Goal: Find specific page/section: Find specific page/section

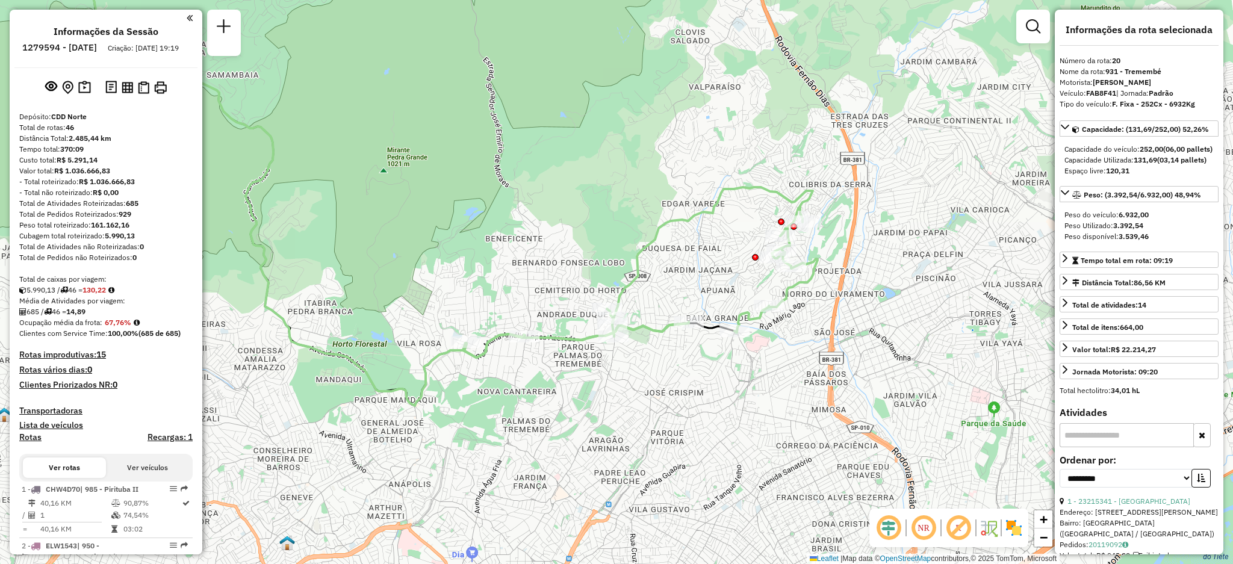
select select "**********"
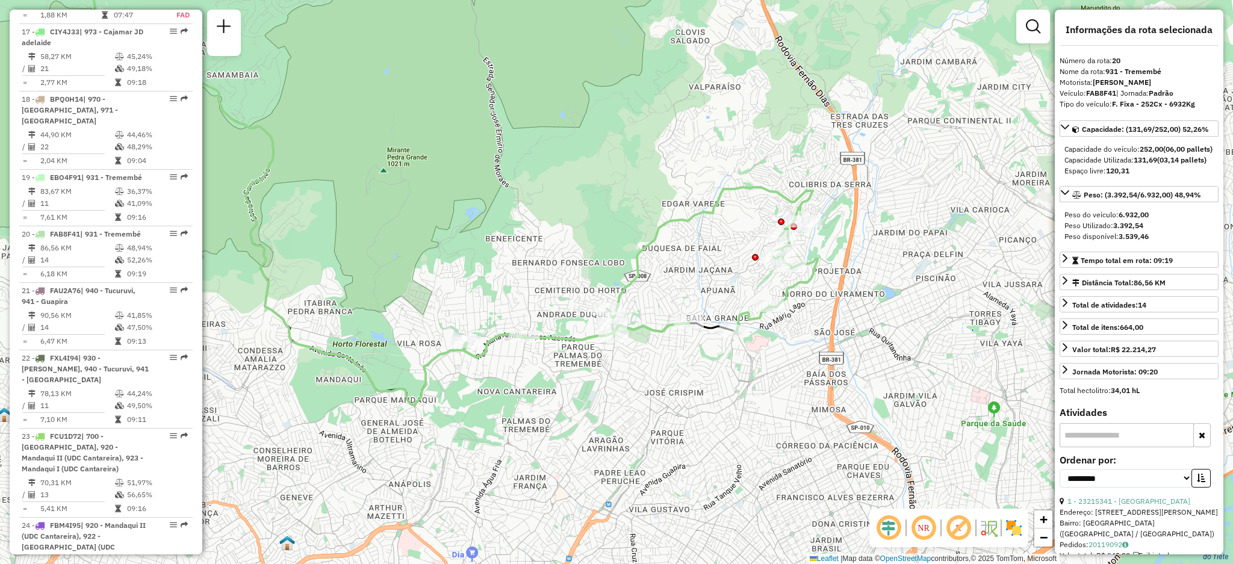
scroll to position [1035, 0]
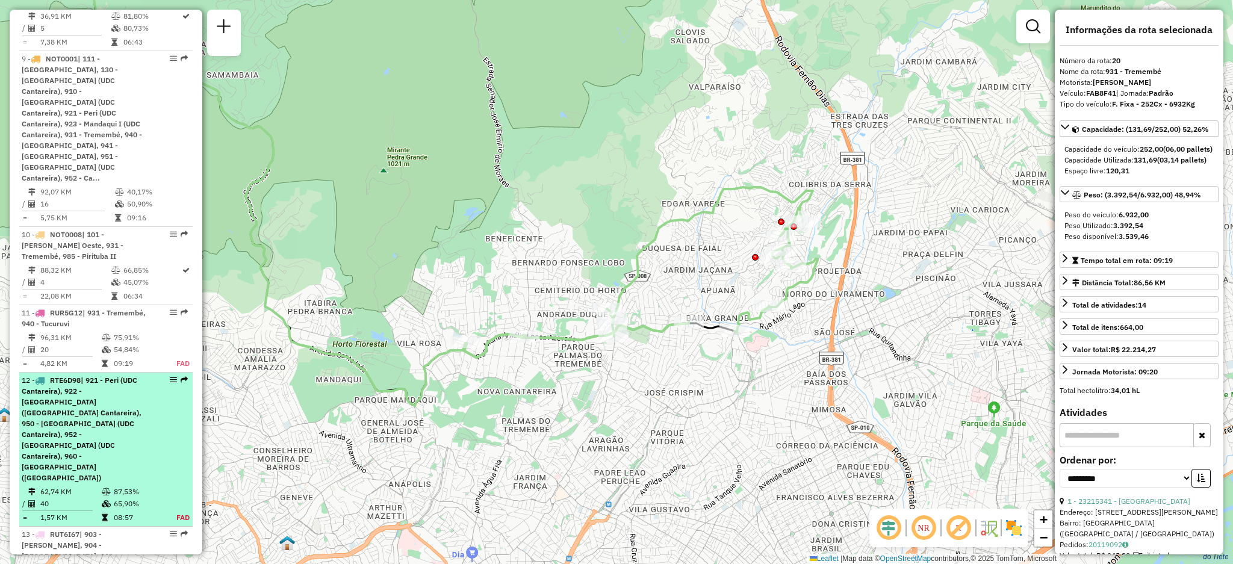
click at [182, 375] on div "12 - RTE6D98 | 921 - Peri (UDC Cantareira), 922 - [GEOGRAPHIC_DATA] ([GEOGRAPHI…" at bounding box center [106, 429] width 169 height 108
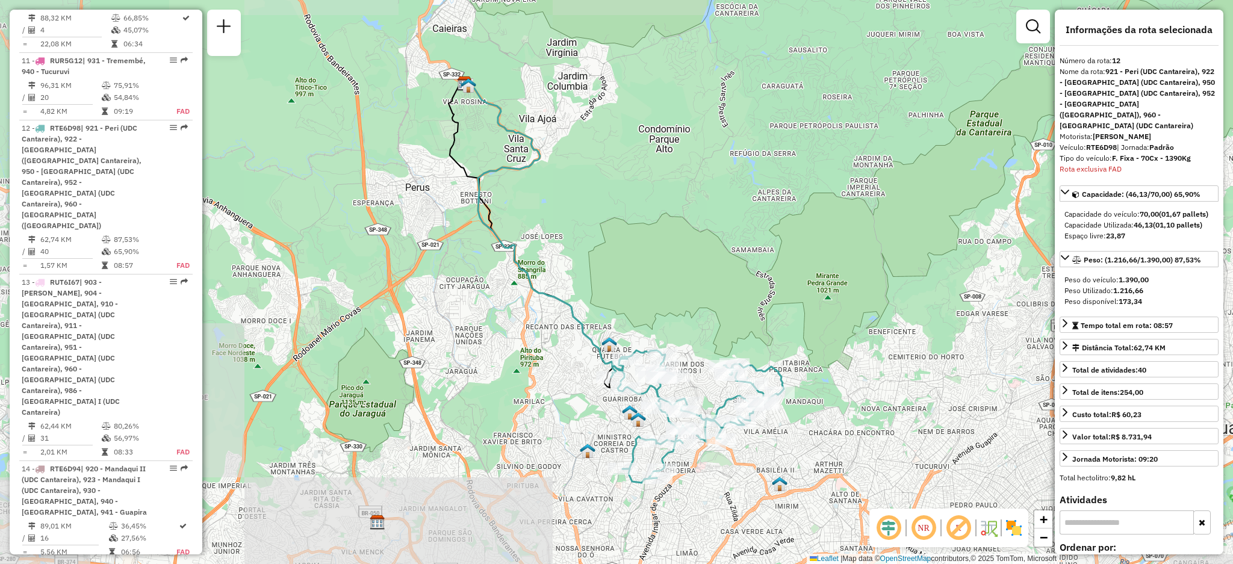
scroll to position [1301, 0]
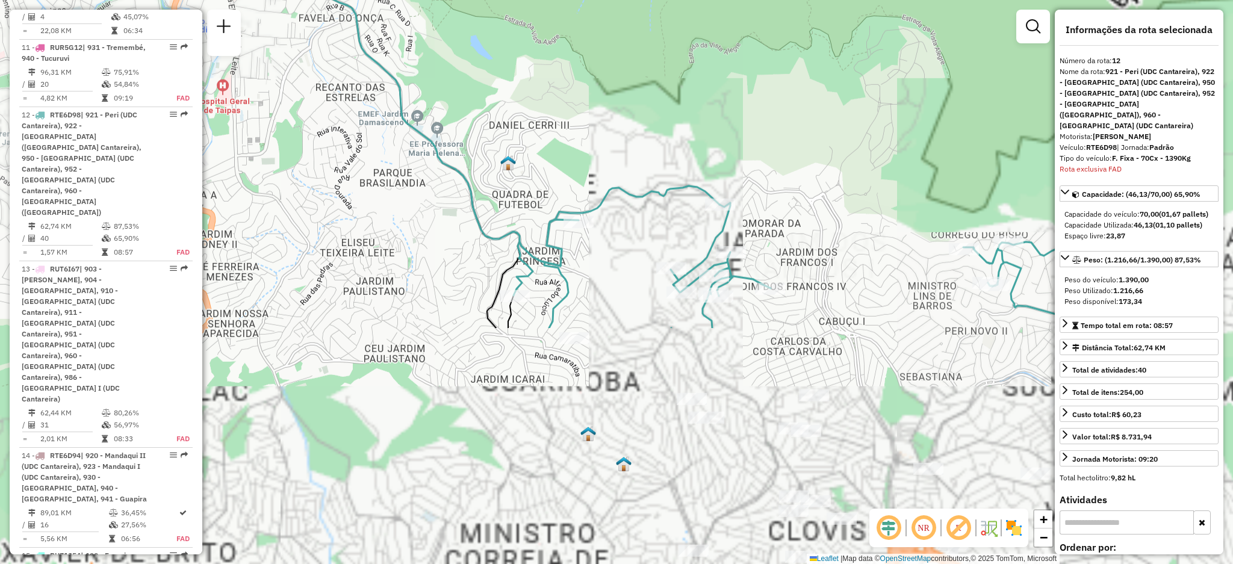
drag, startPoint x: 723, startPoint y: 448, endPoint x: 537, endPoint y: 219, distance: 295.4
click at [489, 179] on div "Janela de atendimento Grade de atendimento Capacidade Transportadoras Veículos …" at bounding box center [616, 282] width 1233 height 564
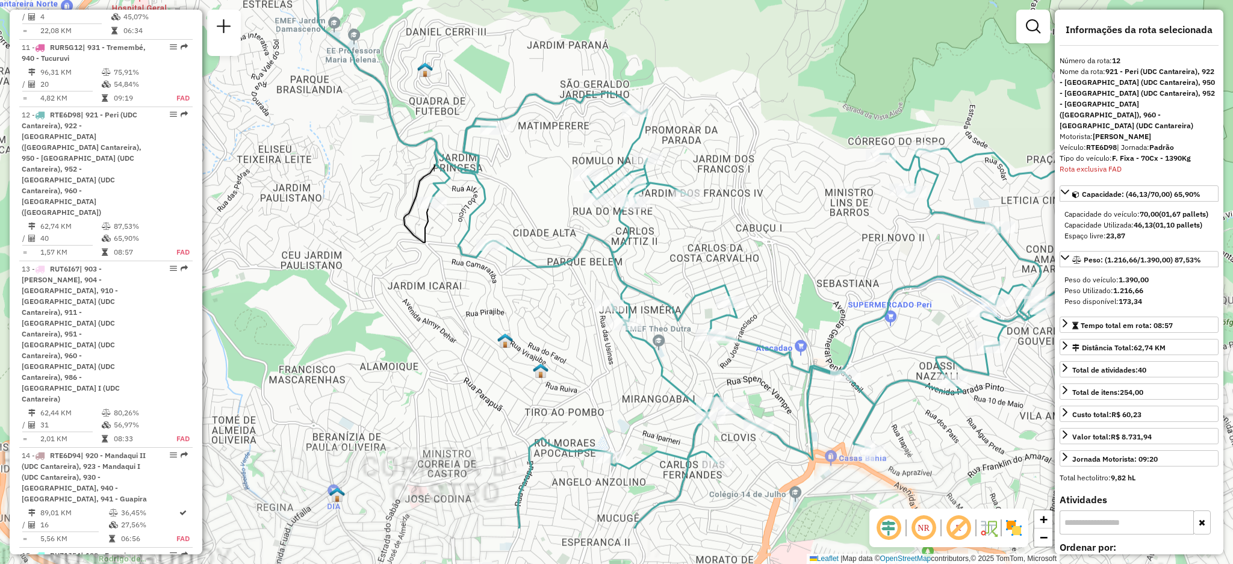
drag, startPoint x: 854, startPoint y: 399, endPoint x: 775, endPoint y: 305, distance: 122.7
click at [775, 305] on div "Janela de atendimento Grade de atendimento Capacidade Transportadoras Veículos …" at bounding box center [616, 282] width 1233 height 564
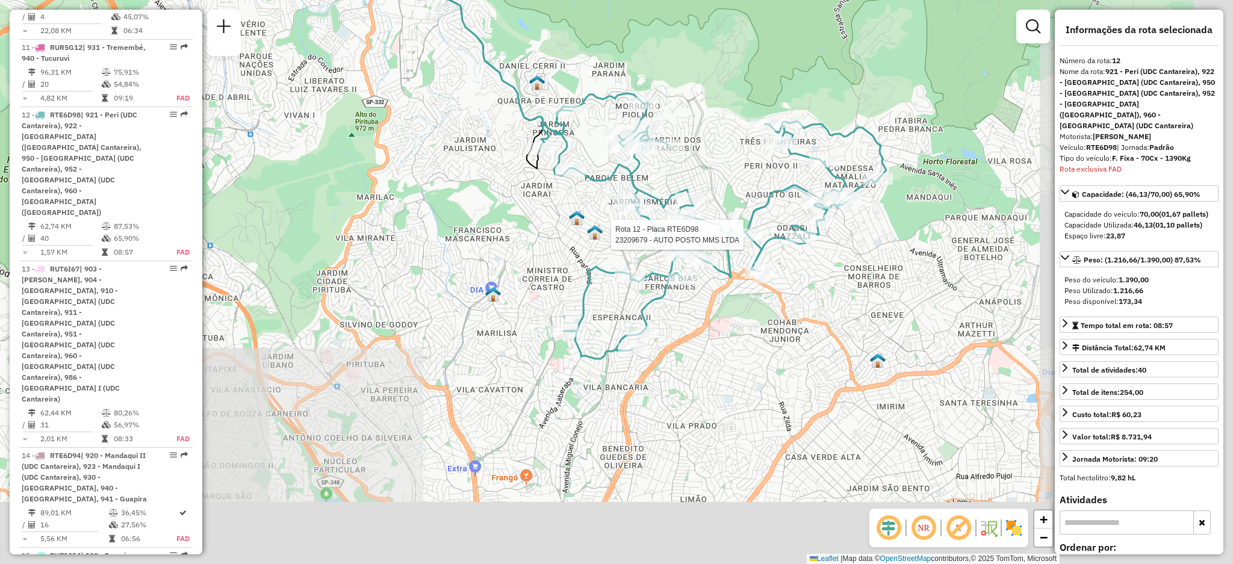
drag, startPoint x: 923, startPoint y: 345, endPoint x: 733, endPoint y: 241, distance: 217.0
click at [733, 241] on div at bounding box center [747, 235] width 30 height 12
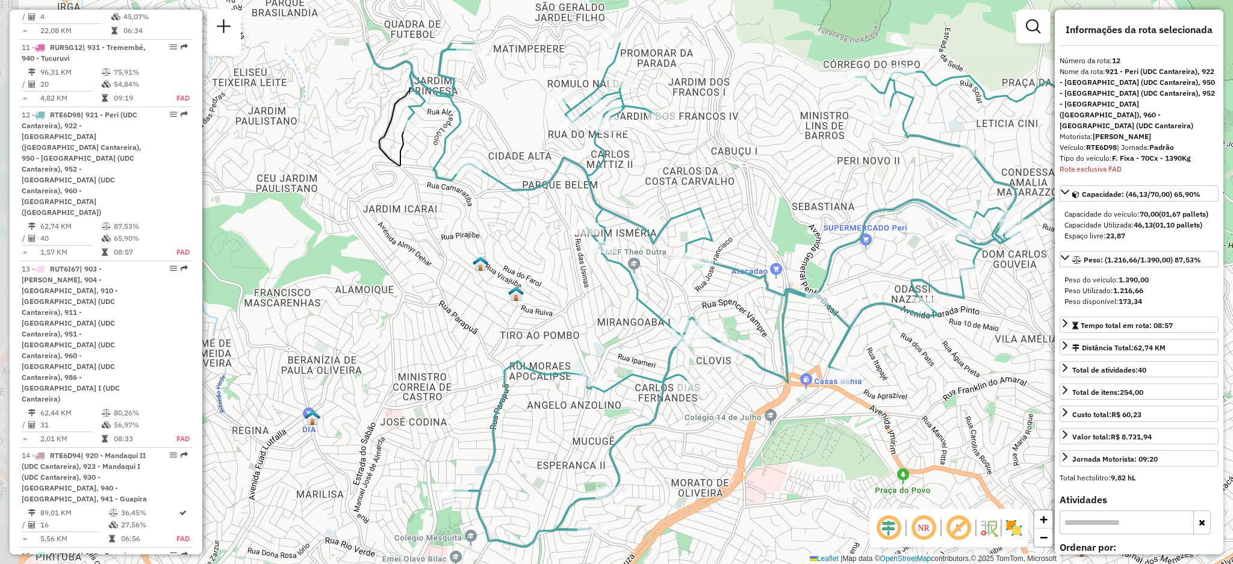
drag, startPoint x: 695, startPoint y: 178, endPoint x: 745, endPoint y: 289, distance: 122.1
click at [745, 289] on icon at bounding box center [752, 295] width 693 height 504
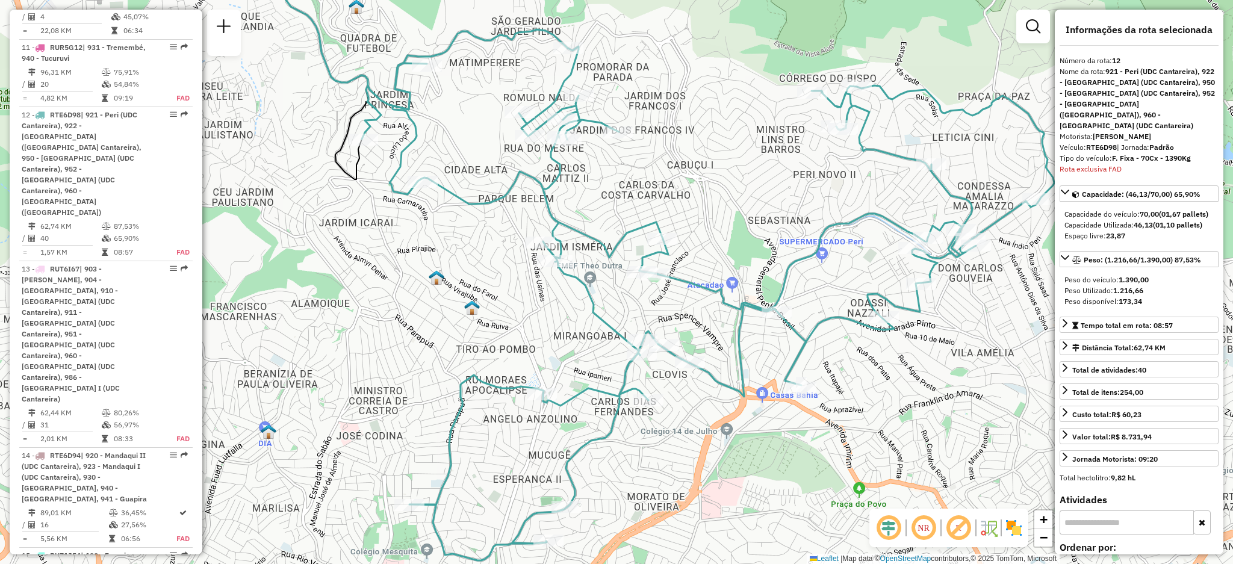
drag, startPoint x: 925, startPoint y: 123, endPoint x: 881, endPoint y: 123, distance: 44.0
click at [881, 123] on div "Janela de atendimento Grade de atendimento Capacidade Transportadoras Veículos …" at bounding box center [616, 282] width 1233 height 564
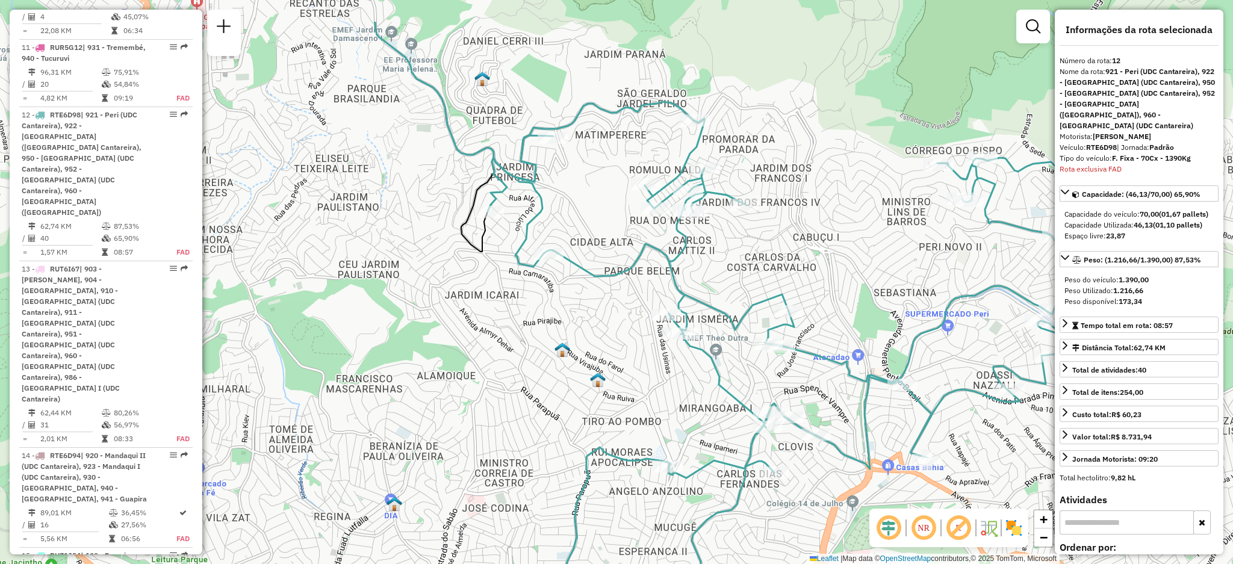
drag, startPoint x: 753, startPoint y: 106, endPoint x: 729, endPoint y: 173, distance: 71.6
click at [729, 173] on div "Janela de atendimento Grade de atendimento Capacidade Transportadoras Veículos …" at bounding box center [616, 282] width 1233 height 564
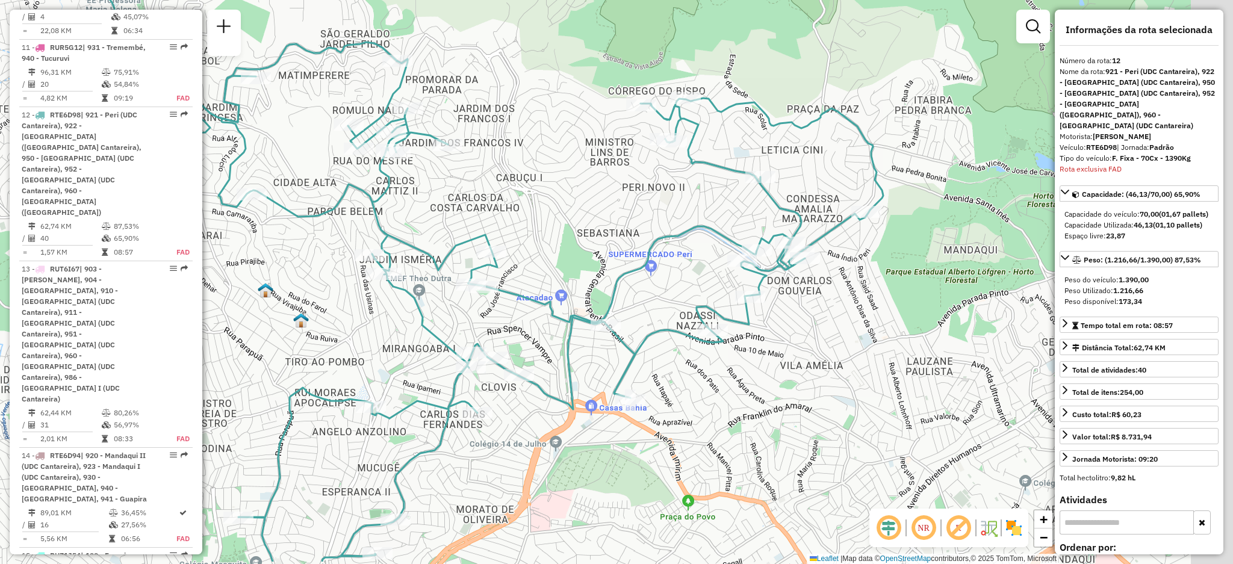
drag, startPoint x: 898, startPoint y: 302, endPoint x: 605, endPoint y: 241, distance: 298.8
click at [599, 242] on div "Janela de atendimento Grade de atendimento Capacidade Transportadoras Veículos …" at bounding box center [616, 282] width 1233 height 564
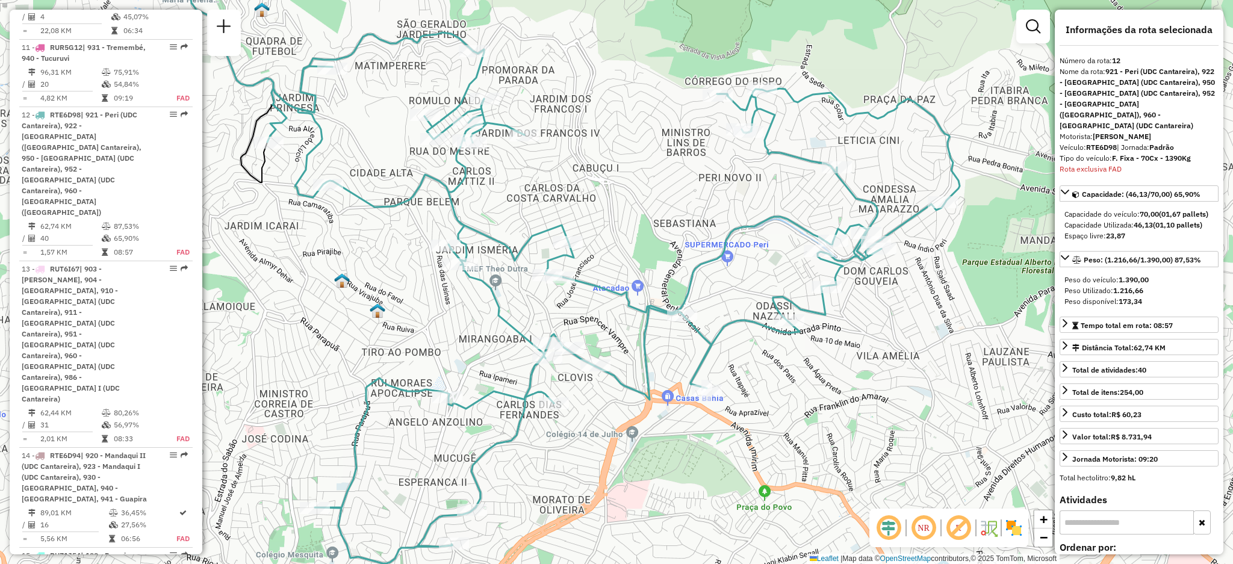
click at [771, 155] on icon at bounding box center [613, 306] width 693 height 514
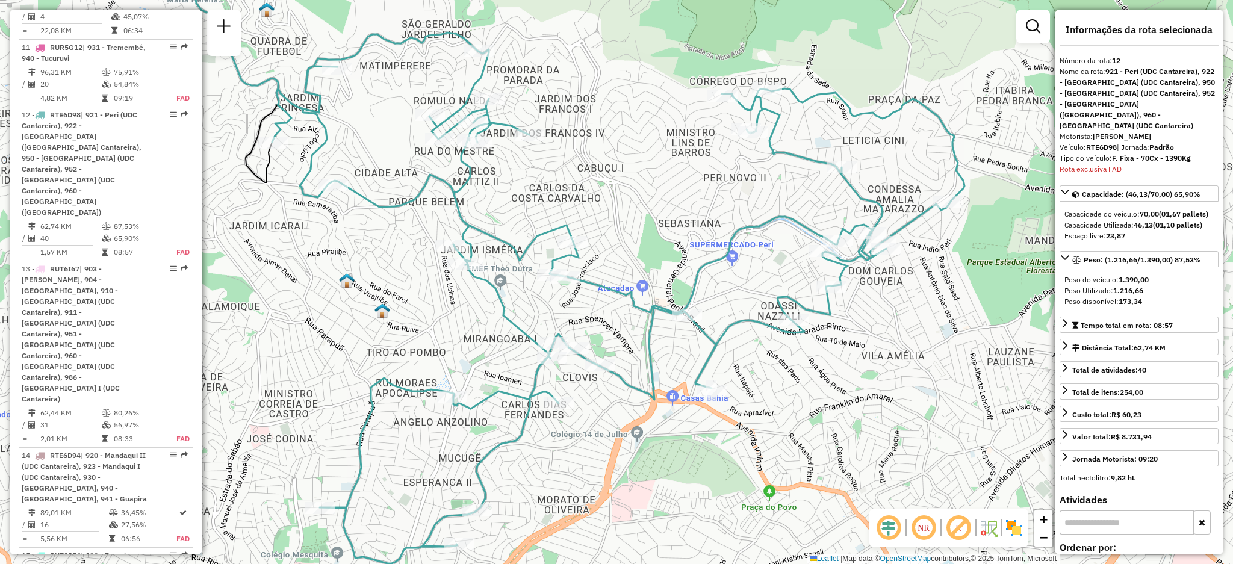
drag, startPoint x: 682, startPoint y: 173, endPoint x: 725, endPoint y: 175, distance: 42.8
click at [725, 175] on div "Janela de atendimento Grade de atendimento Capacidade Transportadoras Veículos …" at bounding box center [616, 282] width 1233 height 564
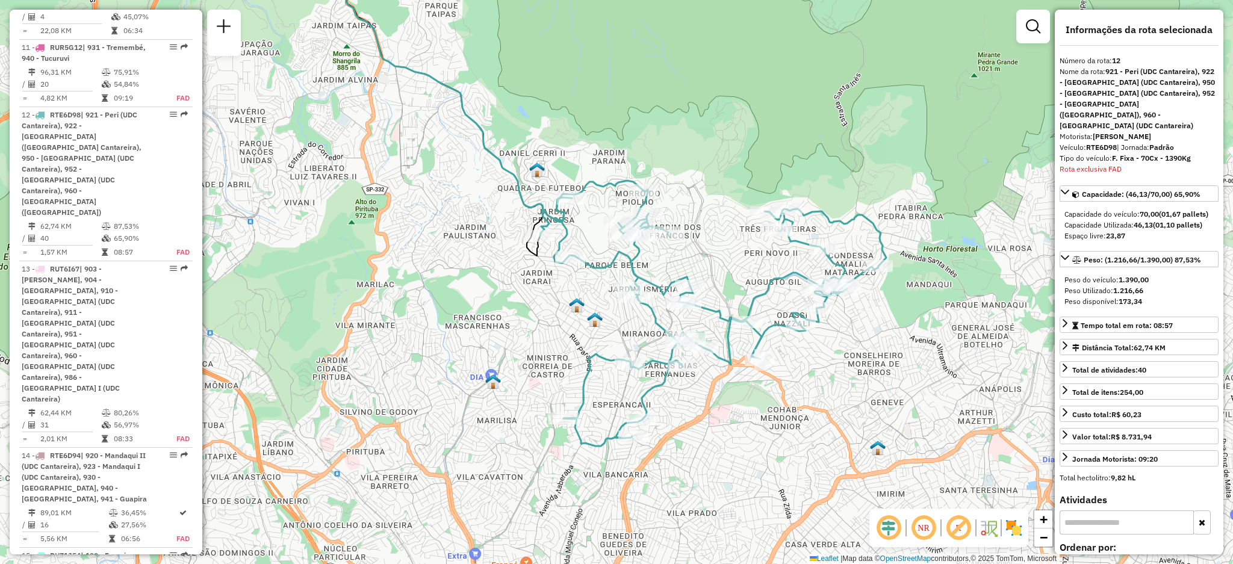
drag, startPoint x: 668, startPoint y: 286, endPoint x: 661, endPoint y: 293, distance: 9.8
click at [689, 317] on span "Exibir todas as rotas" at bounding box center [732, 315] width 89 height 10
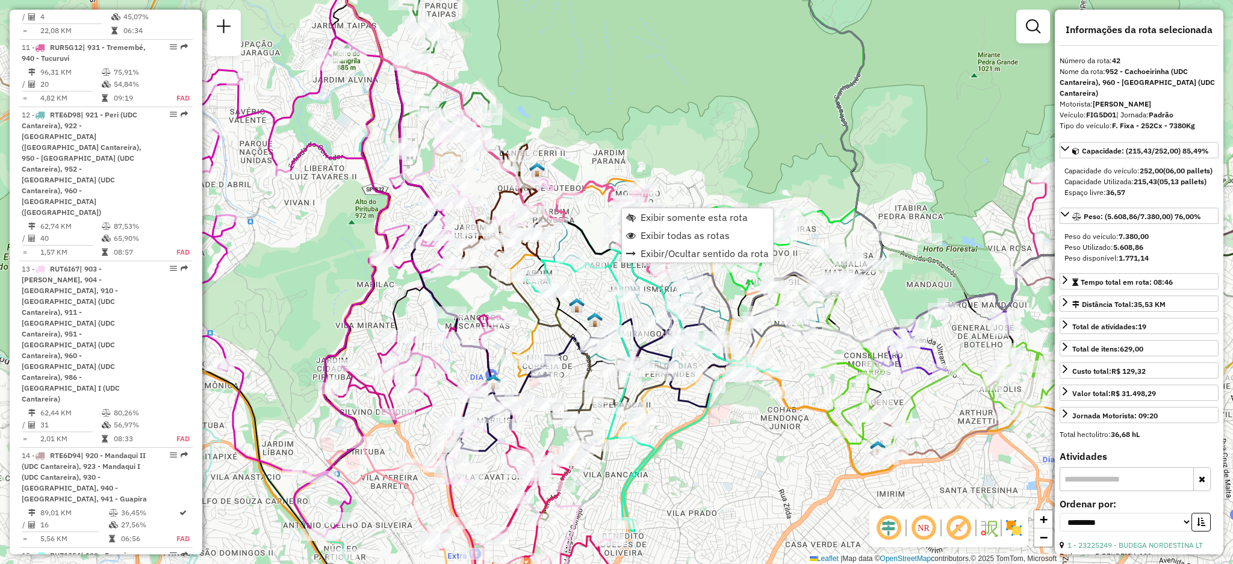
scroll to position [3539, 0]
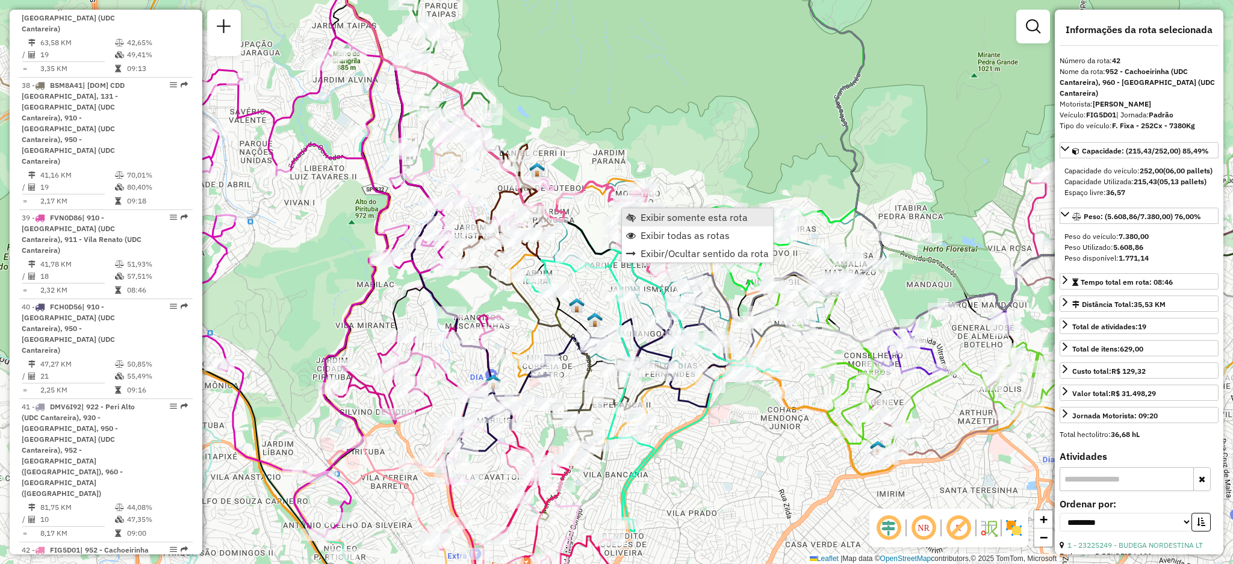
click at [631, 217] on span "Exibir somente esta rota" at bounding box center [631, 218] width 10 height 10
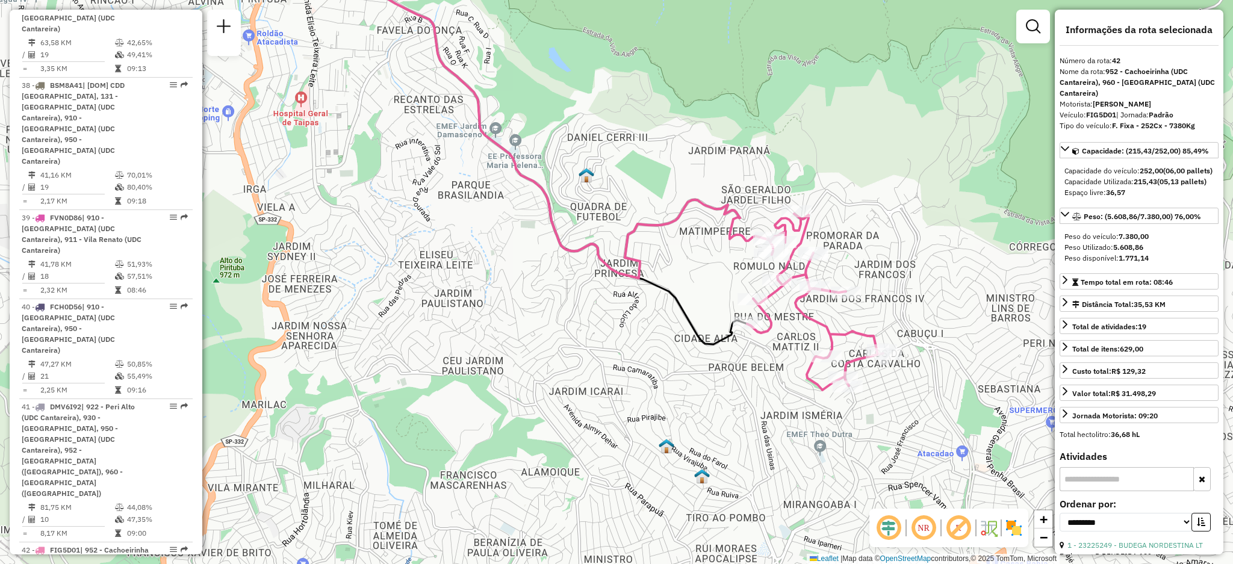
drag, startPoint x: 869, startPoint y: 311, endPoint x: 779, endPoint y: 357, distance: 101.5
click at [779, 357] on div "Janela de atendimento Grade de atendimento Capacidade Transportadoras Veículos …" at bounding box center [616, 282] width 1233 height 564
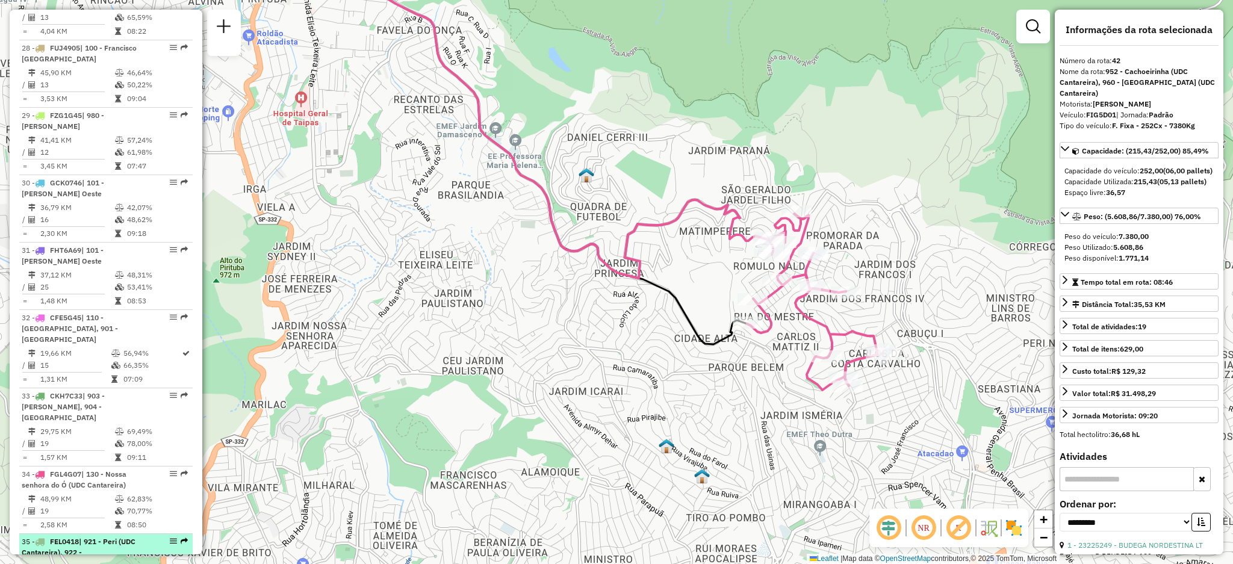
click at [182, 538] on em at bounding box center [184, 541] width 7 height 7
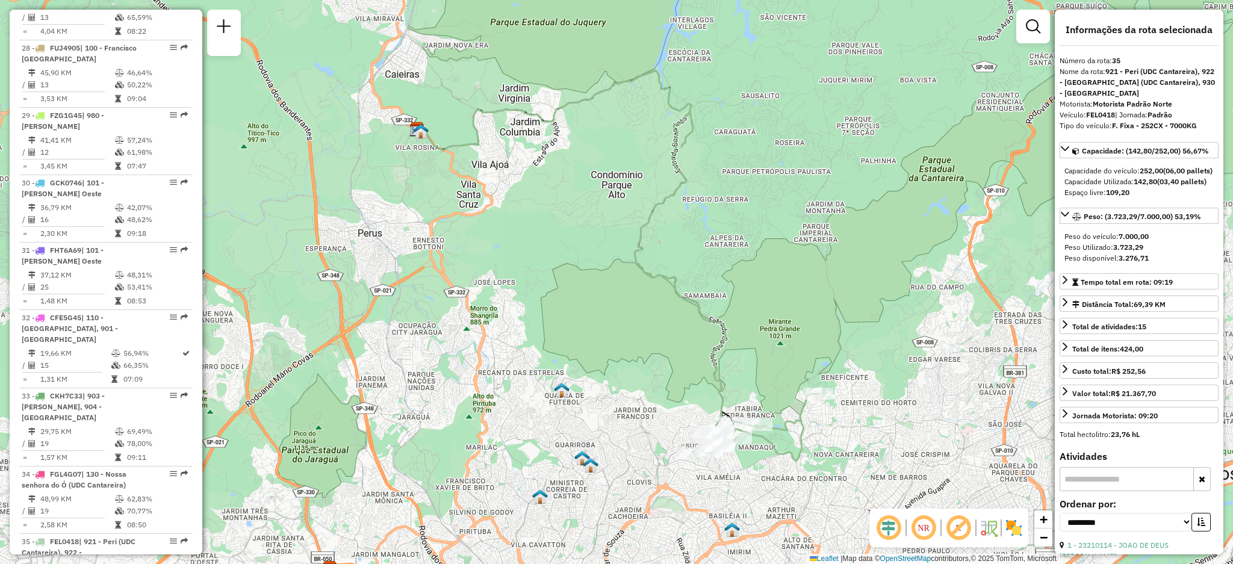
drag, startPoint x: 622, startPoint y: 396, endPoint x: 602, endPoint y: 304, distance: 93.7
click at [602, 304] on div "Janela de atendimento Grade de atendimento Capacidade Transportadoras Veículos …" at bounding box center [616, 282] width 1233 height 564
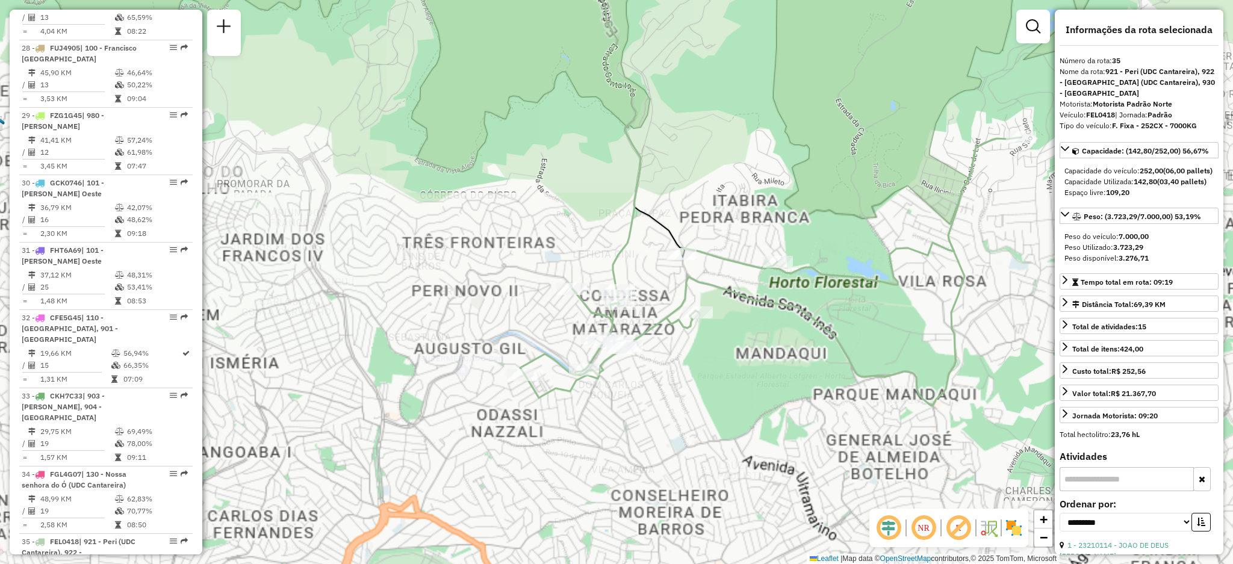
drag, startPoint x: 720, startPoint y: 363, endPoint x: 721, endPoint y: 396, distance: 33.1
click at [721, 396] on div "Janela de atendimento Grade de atendimento Capacidade Transportadoras Veículos …" at bounding box center [616, 282] width 1233 height 564
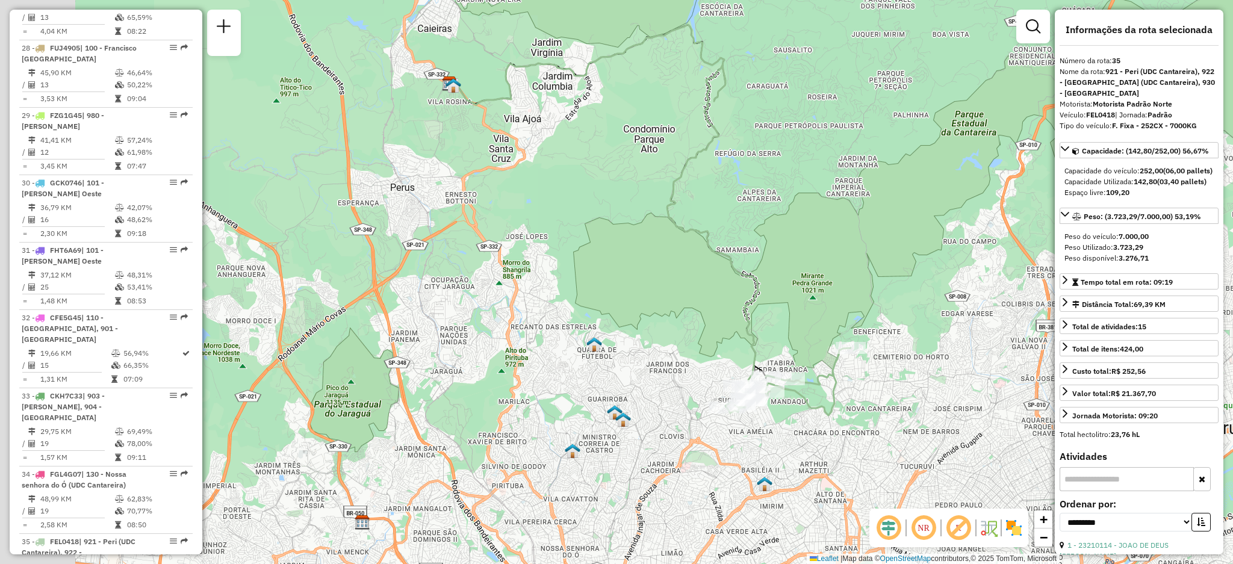
drag, startPoint x: 548, startPoint y: 405, endPoint x: 677, endPoint y: 373, distance: 132.8
click at [677, 374] on div "Janela de atendimento Grade de atendimento Capacidade Transportadoras Veículos …" at bounding box center [616, 282] width 1233 height 564
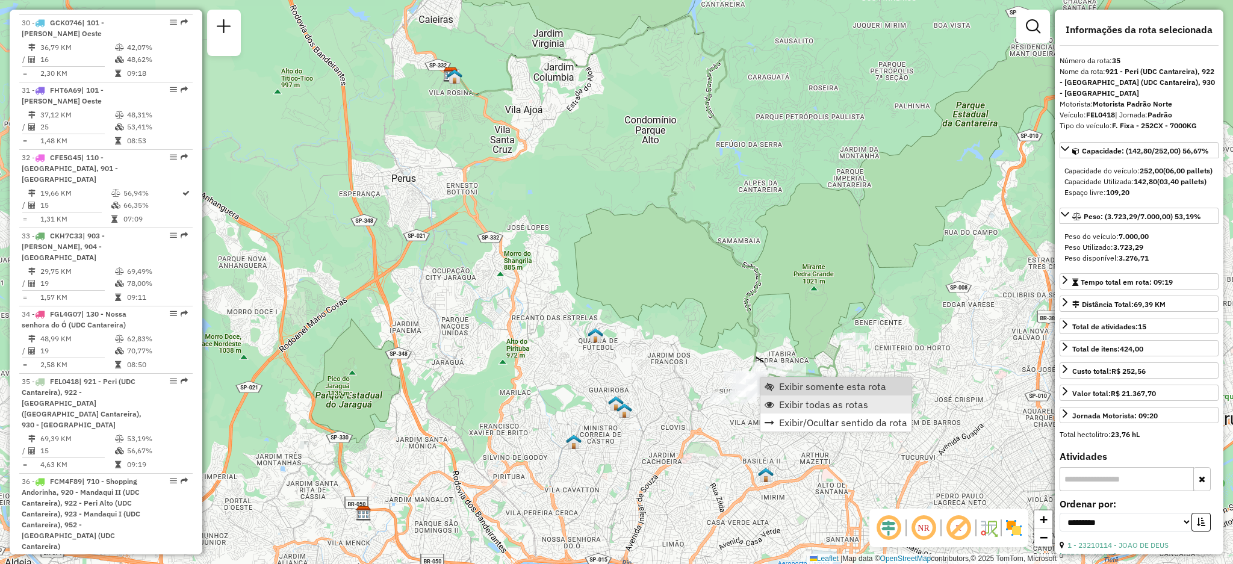
scroll to position [3038, 0]
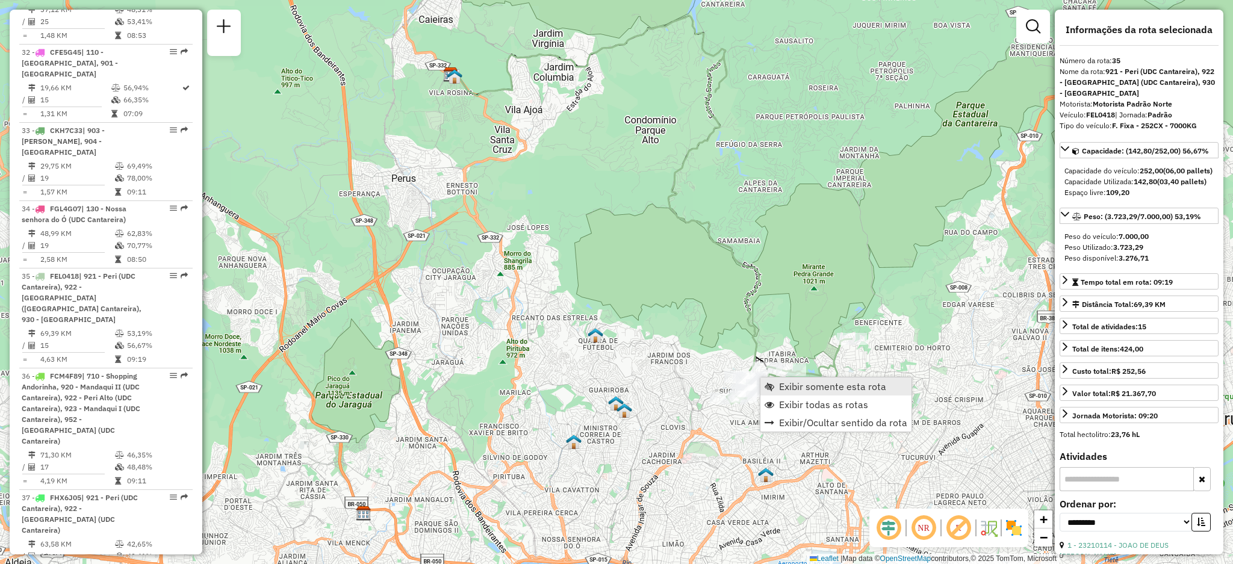
click at [793, 386] on span "Exibir somente esta rota" at bounding box center [832, 387] width 107 height 10
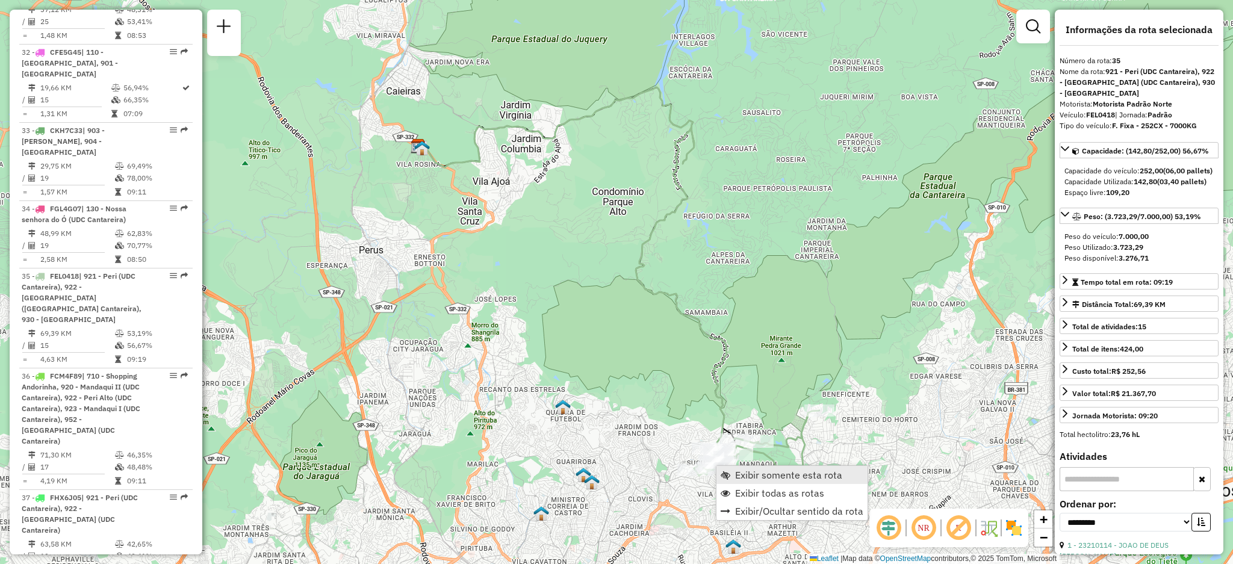
click at [756, 482] on link "Exibir somente esta rota" at bounding box center [792, 475] width 151 height 18
click at [752, 490] on span "Exibir todas as rotas" at bounding box center [794, 489] width 89 height 10
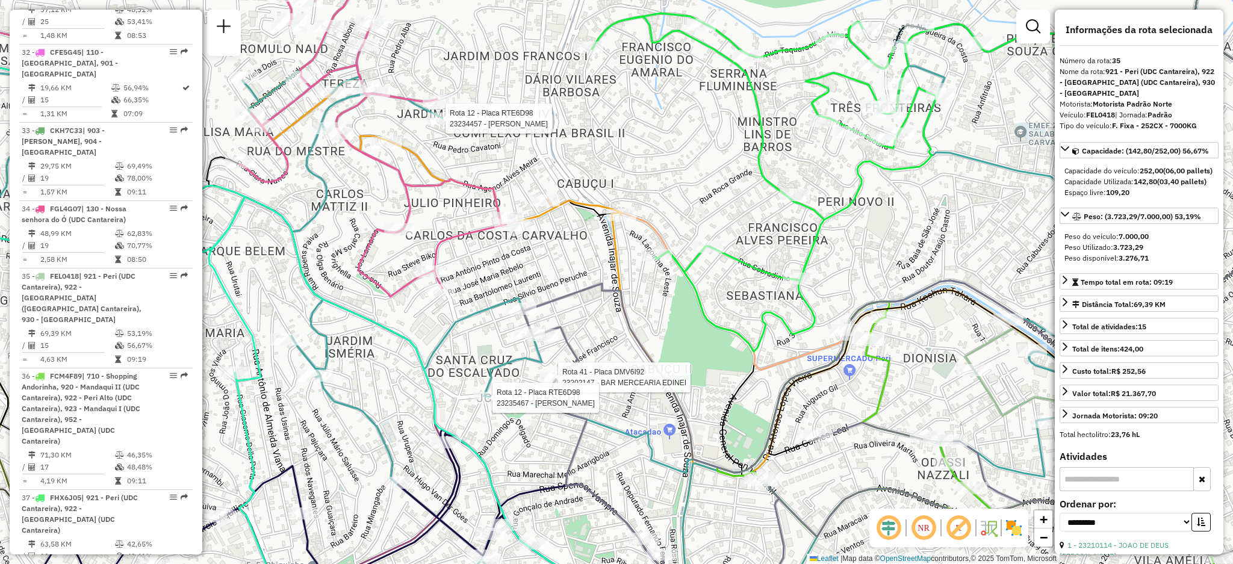
drag, startPoint x: 694, startPoint y: 307, endPoint x: 717, endPoint y: 279, distance: 36.4
click at [714, 285] on icon at bounding box center [785, 182] width 386 height 338
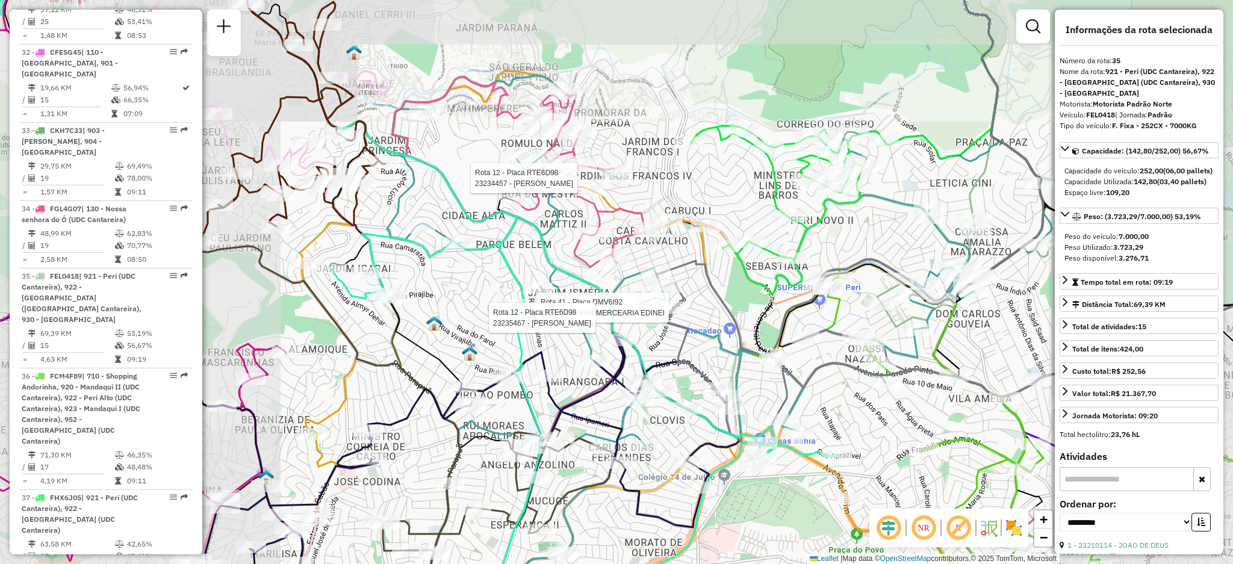
drag, startPoint x: 778, startPoint y: 215, endPoint x: 762, endPoint y: 234, distance: 25.2
click at [762, 234] on div "Rota 12 - Placa RTE6D98 23234457 - [PERSON_NAME] Rota 41 - Placa DMV6I92 232021…" at bounding box center [616, 282] width 1233 height 564
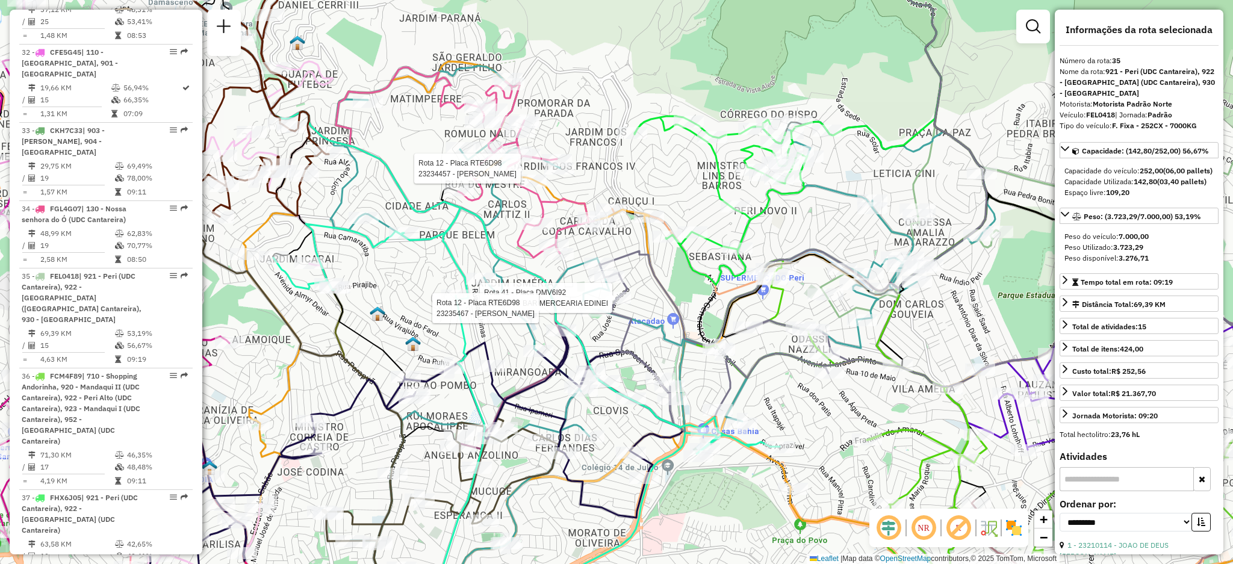
drag, startPoint x: 907, startPoint y: 338, endPoint x: 858, endPoint y: 330, distance: 49.4
click at [858, 330] on icon at bounding box center [649, 340] width 693 height 514
click at [805, 211] on div "Rota 12 - Placa RTE6D98 23234457 - [PERSON_NAME] Rota 41 - Placa DMV6I92 232021…" at bounding box center [616, 282] width 1233 height 564
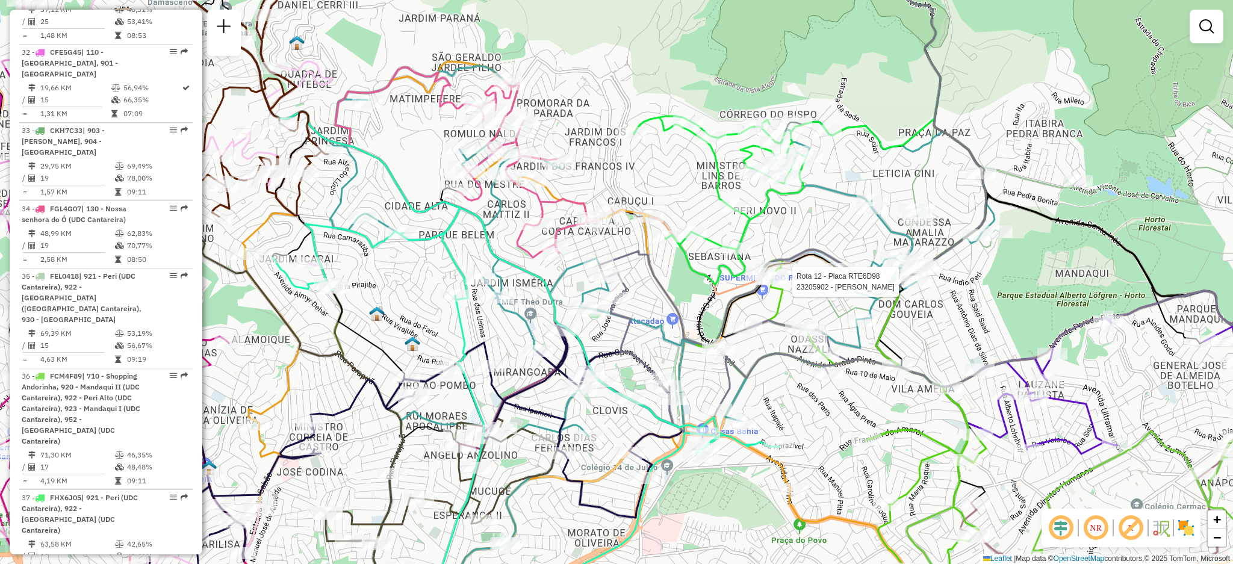
select select "**********"
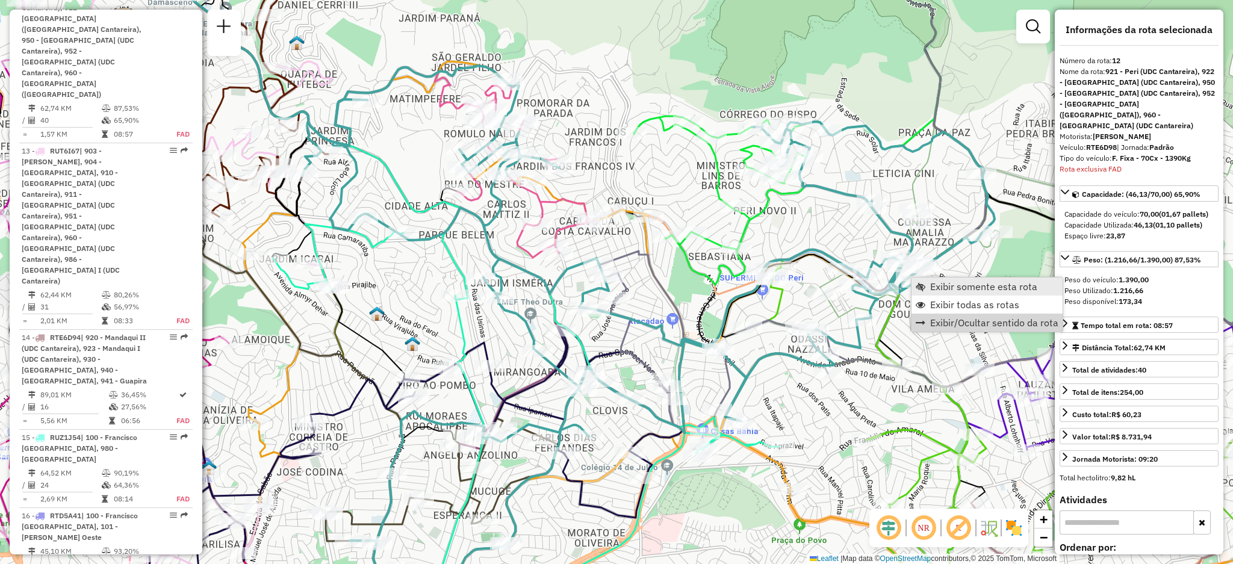
scroll to position [1303, 0]
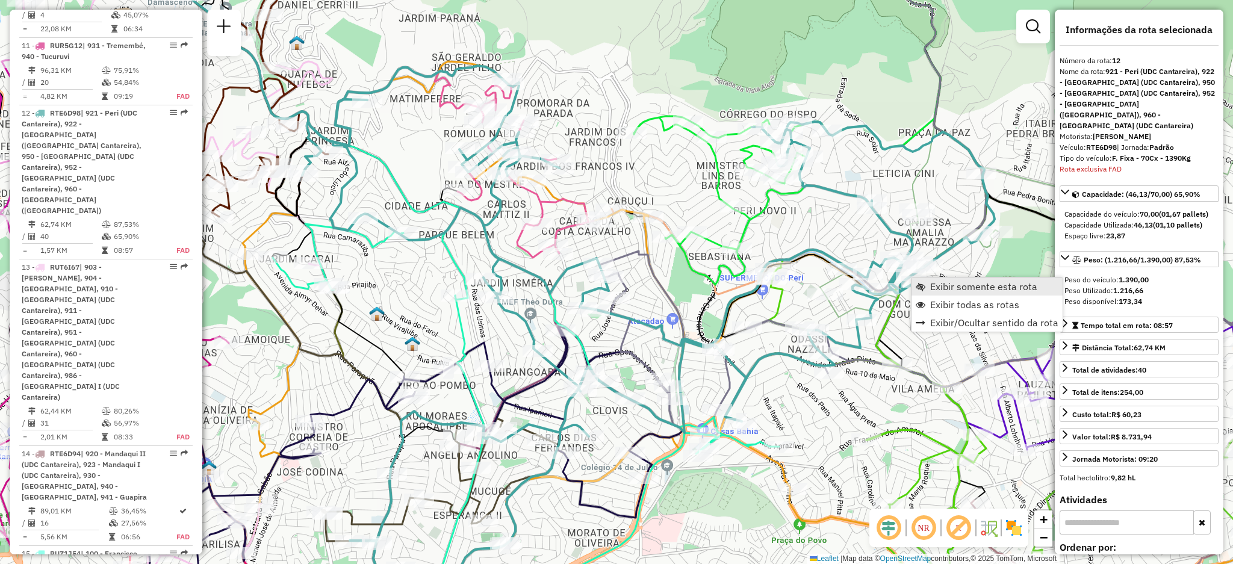
click at [960, 282] on span "Exibir somente esta rota" at bounding box center [983, 287] width 107 height 10
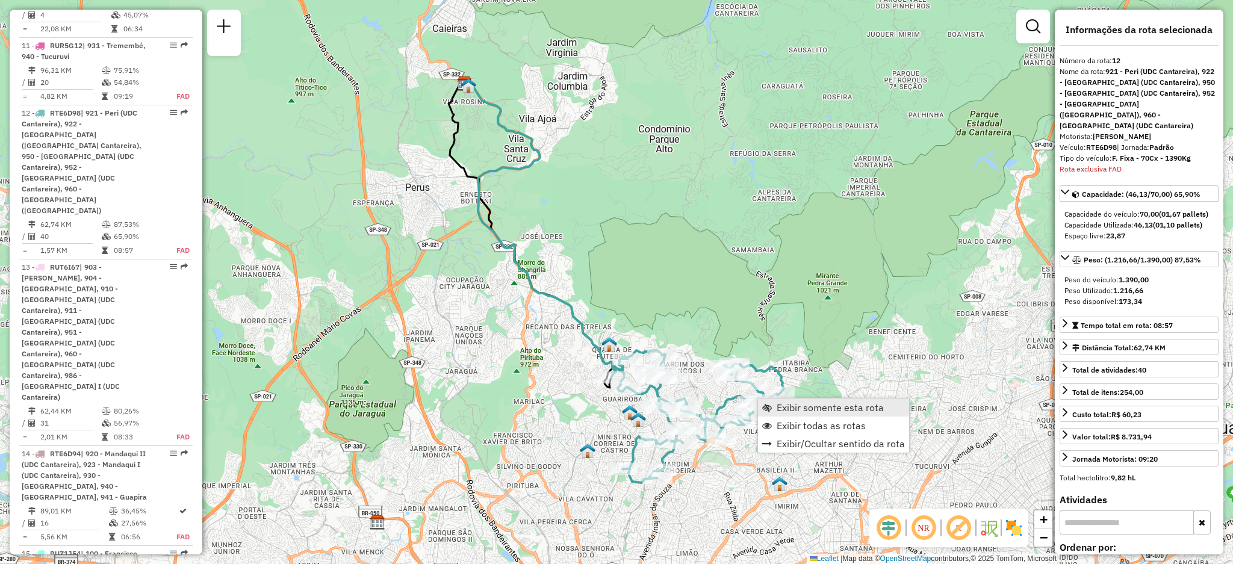
click at [782, 403] on span "Exibir somente esta rota" at bounding box center [830, 408] width 107 height 10
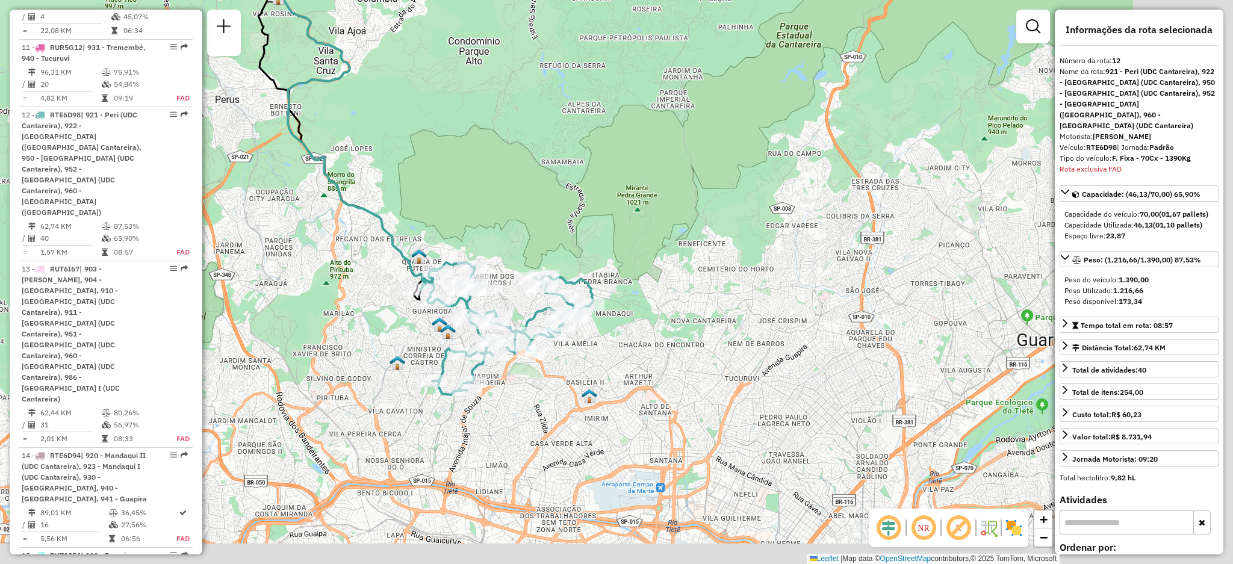
drag, startPoint x: 732, startPoint y: 458, endPoint x: 556, endPoint y: 374, distance: 194.8
click at [553, 374] on div "Rota 12 - Placa RTE6D98 23211089 - [PERSON_NAME] DA S Janela de atendimento Gra…" at bounding box center [616, 282] width 1233 height 564
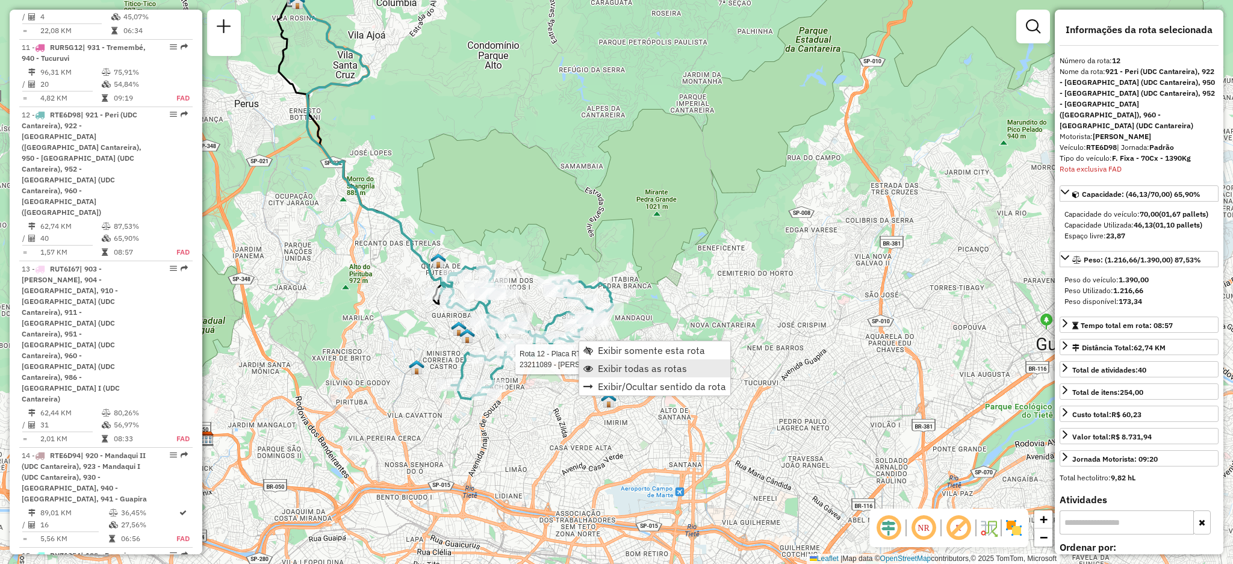
click at [617, 373] on span "Exibir todas as rotas" at bounding box center [642, 369] width 89 height 10
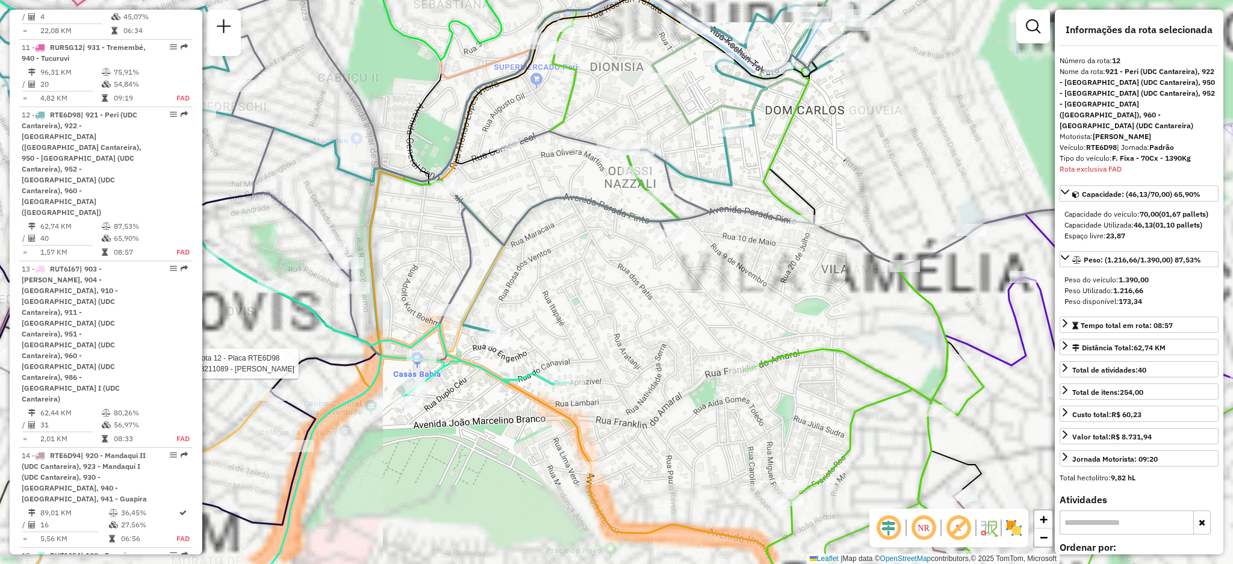
drag, startPoint x: 635, startPoint y: 310, endPoint x: 679, endPoint y: 296, distance: 46.1
click at [677, 319] on div "Rota 12 - Placa RTE6D98 23211089 - [PERSON_NAME] DA S Janela de atendimento Gra…" at bounding box center [616, 282] width 1233 height 564
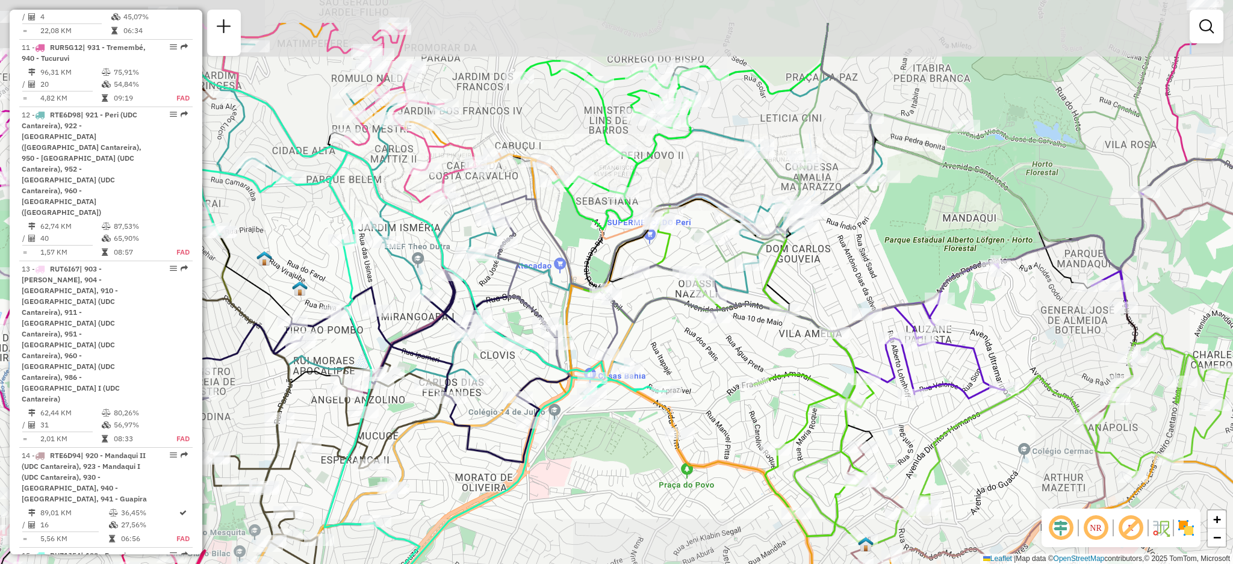
drag, startPoint x: 665, startPoint y: 255, endPoint x: 720, endPoint y: 341, distance: 102.9
click at [717, 344] on div "Janela de atendimento Grade de atendimento Capacidade Transportadoras Veículos …" at bounding box center [616, 282] width 1233 height 564
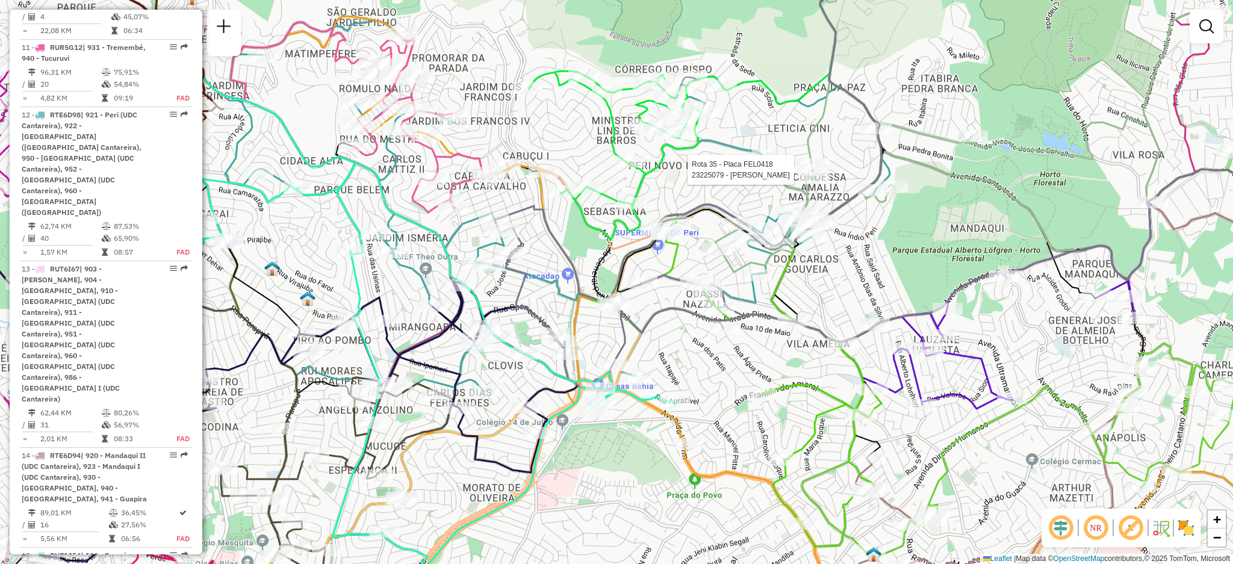
select select "**********"
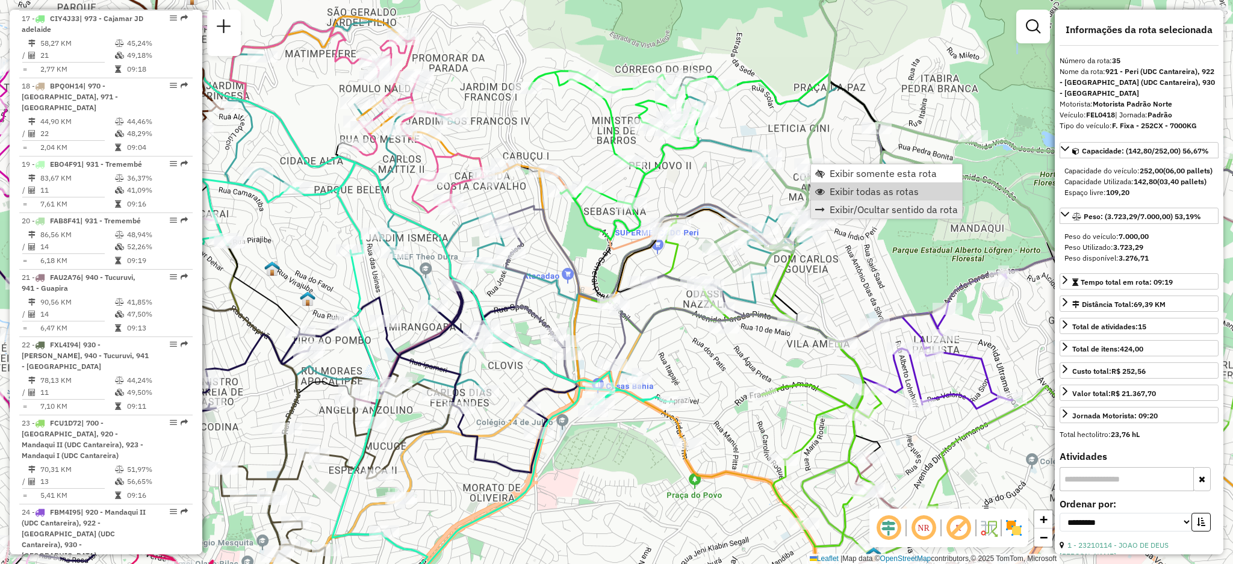
scroll to position [3038, 0]
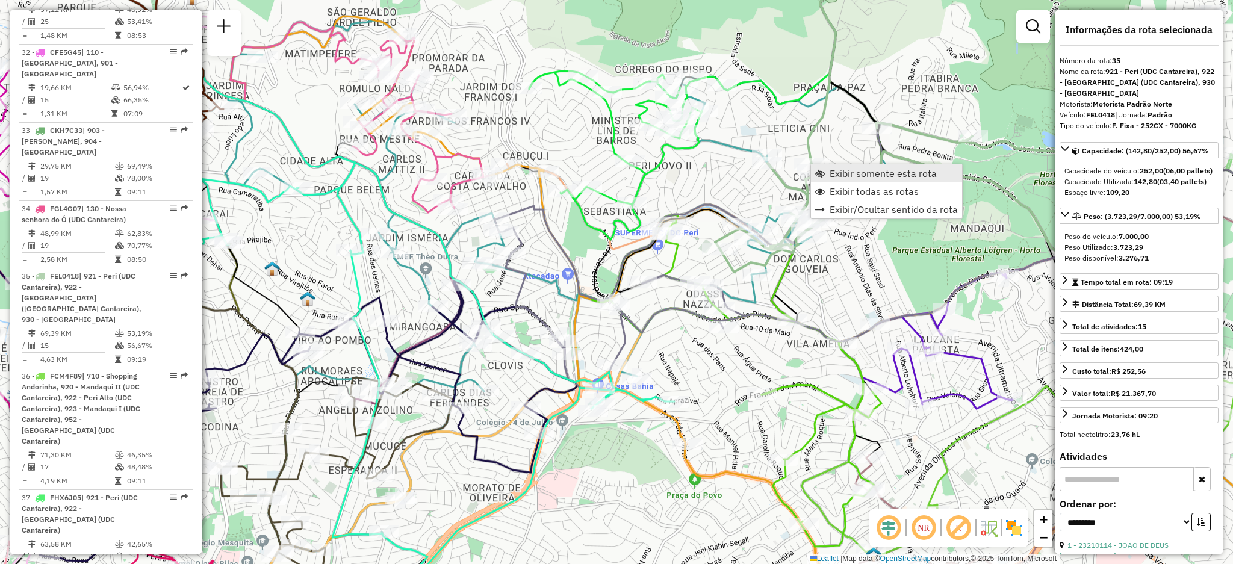
click at [840, 172] on span "Exibir somente esta rota" at bounding box center [883, 174] width 107 height 10
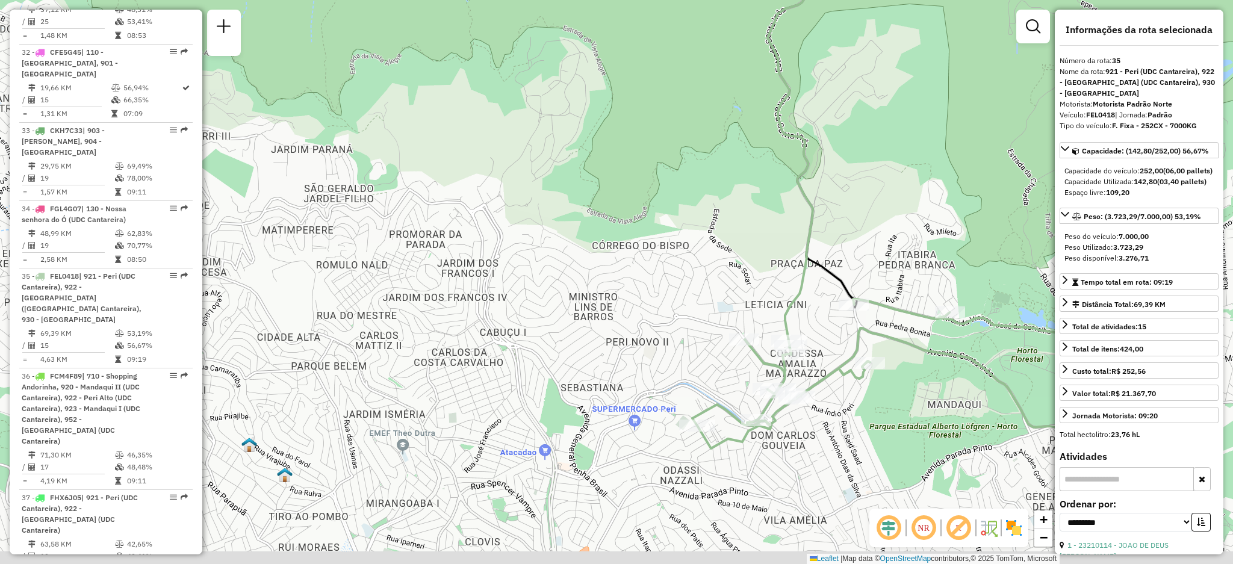
drag, startPoint x: 782, startPoint y: 384, endPoint x: 821, endPoint y: 355, distance: 49.5
click at [821, 355] on div "Janela de atendimento Grade de atendimento Capacidade Transportadoras Veículos …" at bounding box center [616, 282] width 1233 height 564
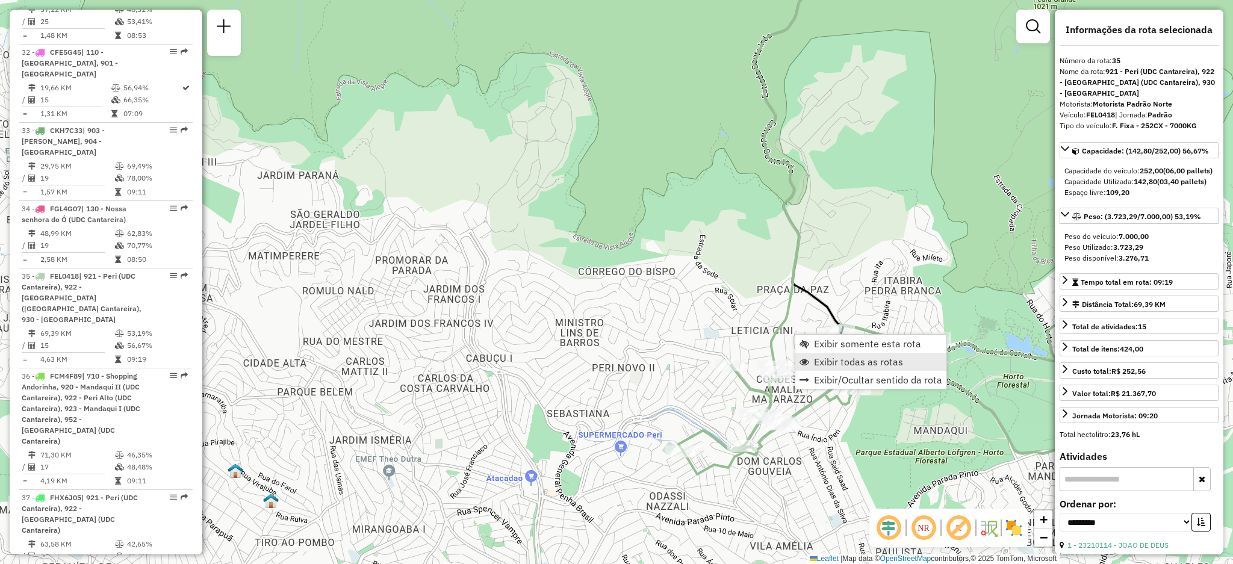
click at [814, 363] on span "Exibir todas as rotas" at bounding box center [858, 362] width 89 height 10
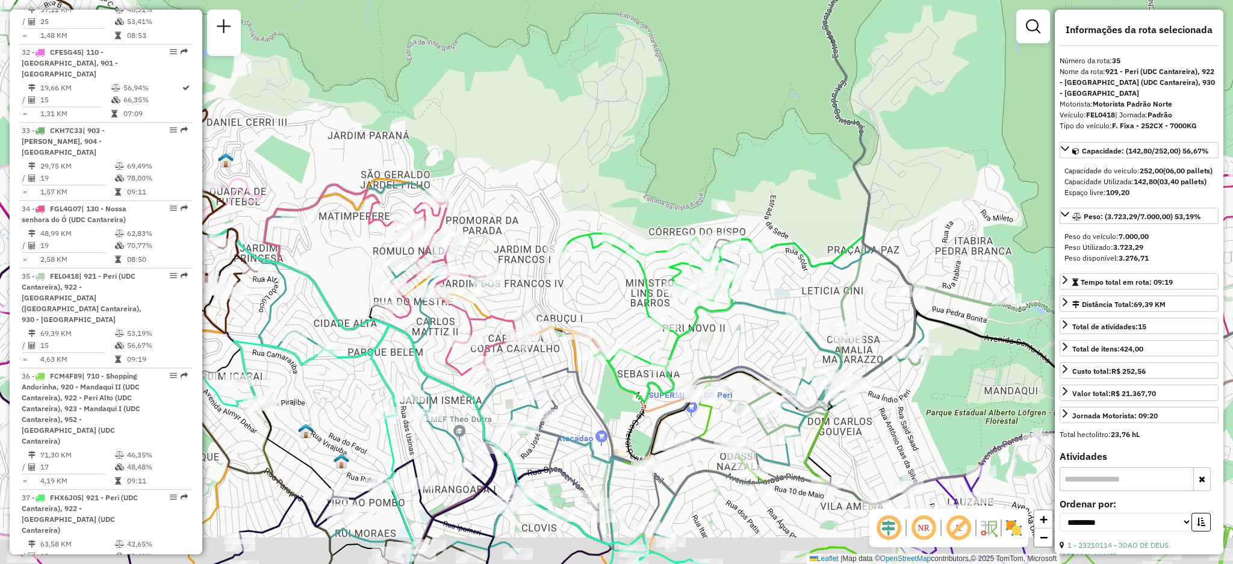
drag, startPoint x: 794, startPoint y: 376, endPoint x: 821, endPoint y: 360, distance: 31.9
click at [821, 360] on div "Janela de atendimento Grade de atendimento Capacidade Transportadoras Veículos …" at bounding box center [616, 282] width 1233 height 564
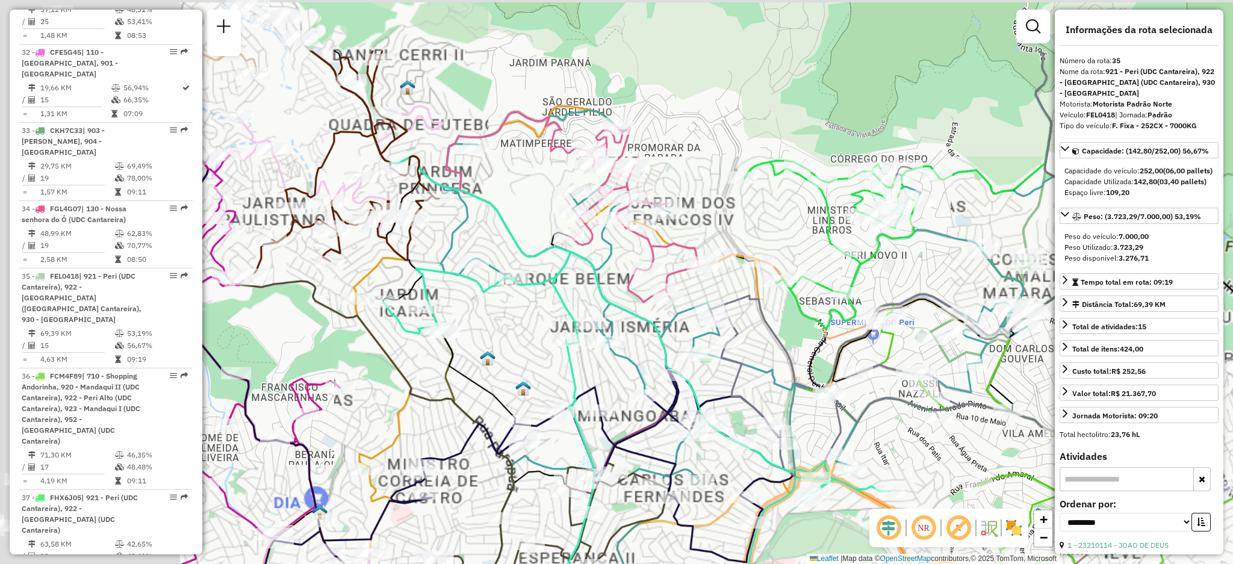
click at [925, 489] on div "Janela de atendimento Grade de atendimento Capacidade Transportadoras Veículos …" at bounding box center [616, 282] width 1233 height 564
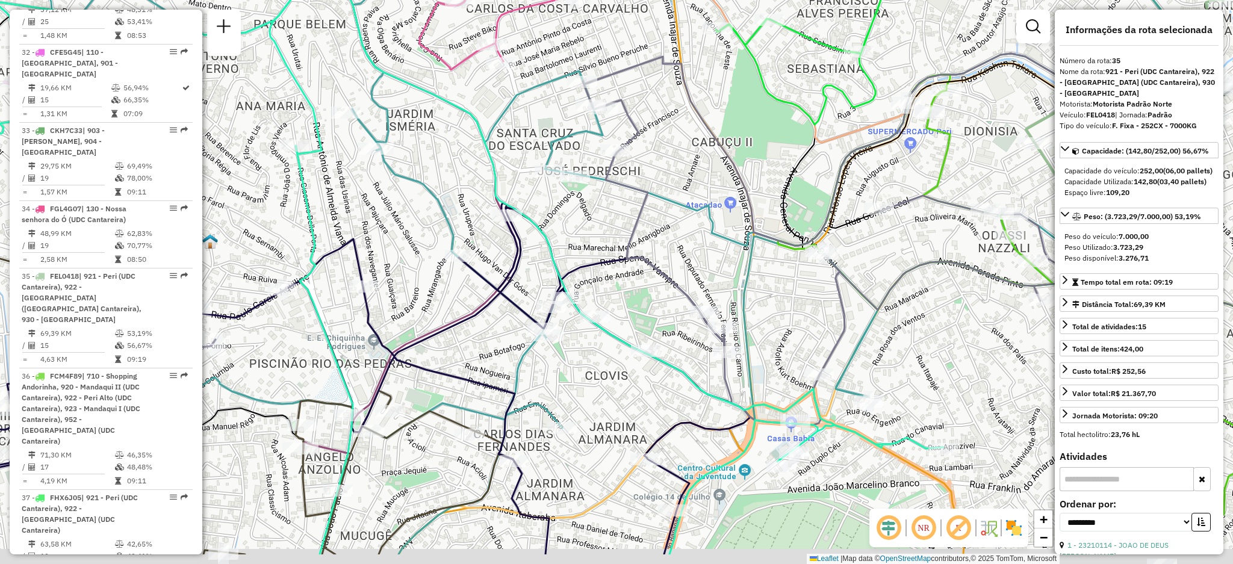
drag, startPoint x: 784, startPoint y: 352, endPoint x: 824, endPoint y: 287, distance: 77.4
click at [805, 294] on div "Janela de atendimento Grade de atendimento Capacidade Transportadoras Veículos …" at bounding box center [616, 282] width 1233 height 564
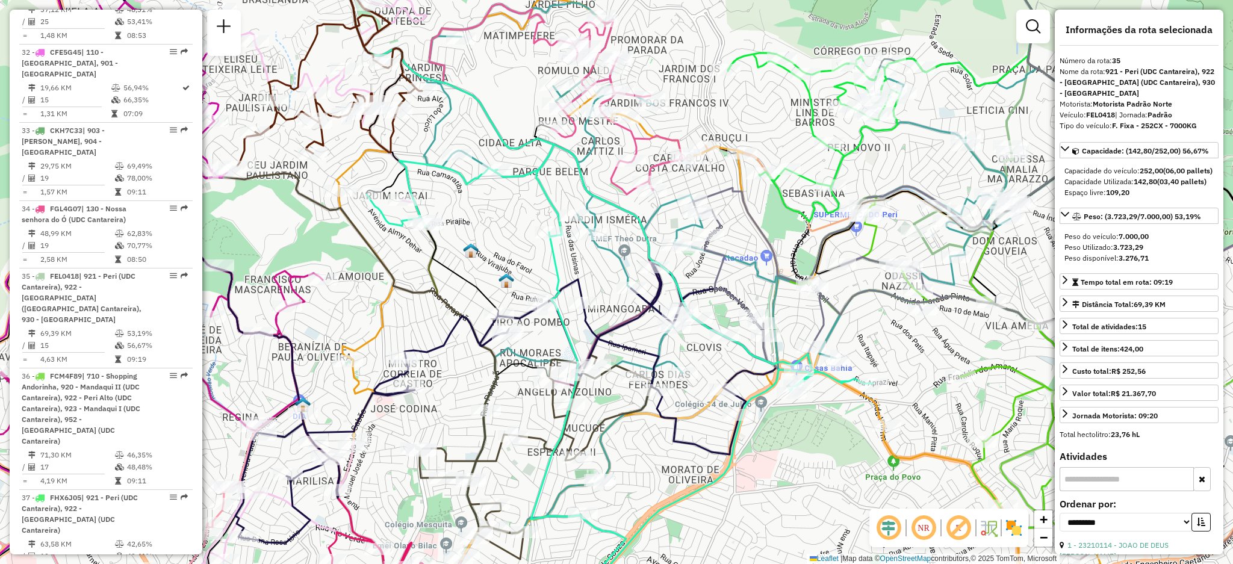
drag, startPoint x: 874, startPoint y: 284, endPoint x: 794, endPoint y: 296, distance: 81.0
click at [794, 296] on icon at bounding box center [1012, 287] width 638 height 172
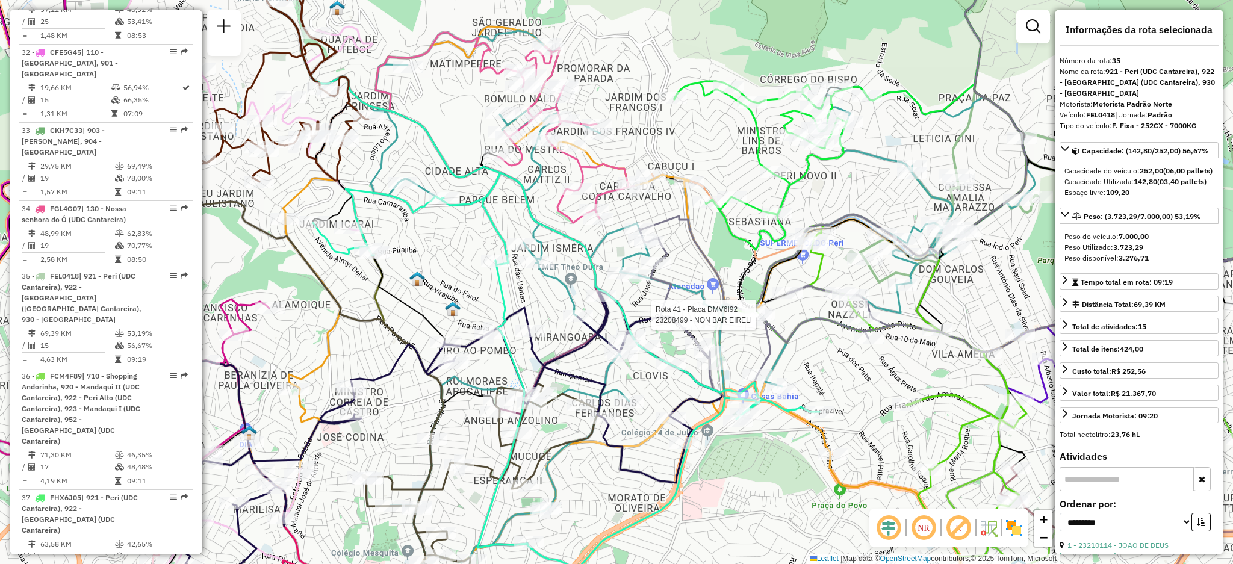
drag, startPoint x: 726, startPoint y: 238, endPoint x: 728, endPoint y: 260, distance: 21.8
click at [731, 258] on div "Rota 41 - Placa DMV6I92 23208499 - NON BAR EIRELI Janela de atendimento Grade d…" at bounding box center [616, 282] width 1233 height 564
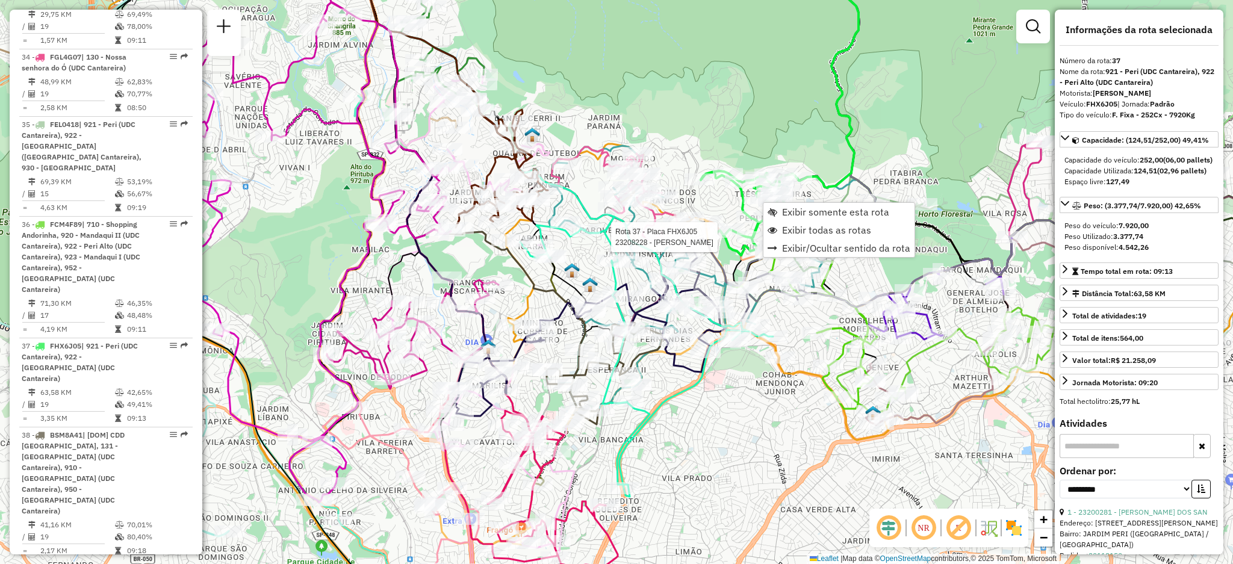
scroll to position [3226, 0]
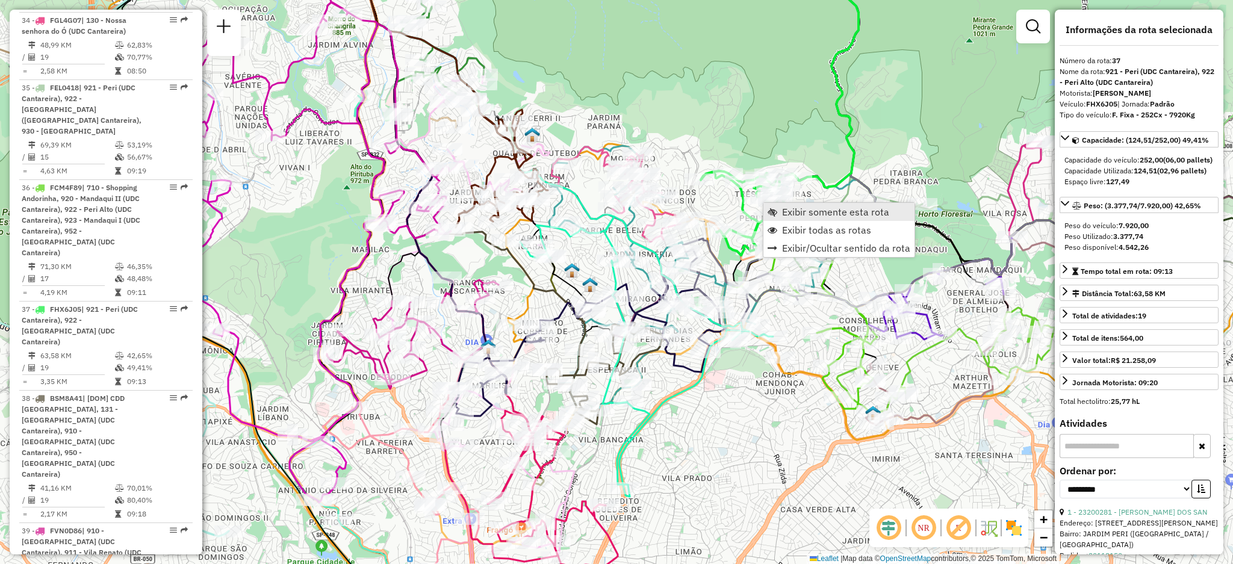
click at [782, 207] on span "Exibir somente esta rota" at bounding box center [835, 212] width 107 height 10
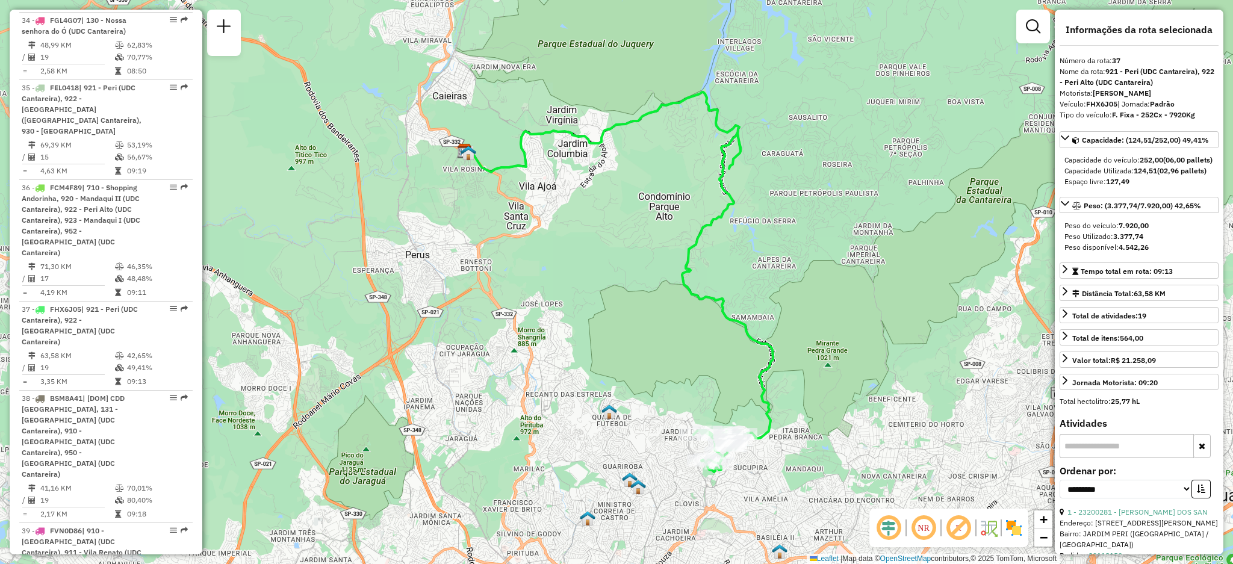
drag, startPoint x: 772, startPoint y: 417, endPoint x: 769, endPoint y: 407, distance: 10.1
click at [771, 407] on icon at bounding box center [619, 265] width 308 height 346
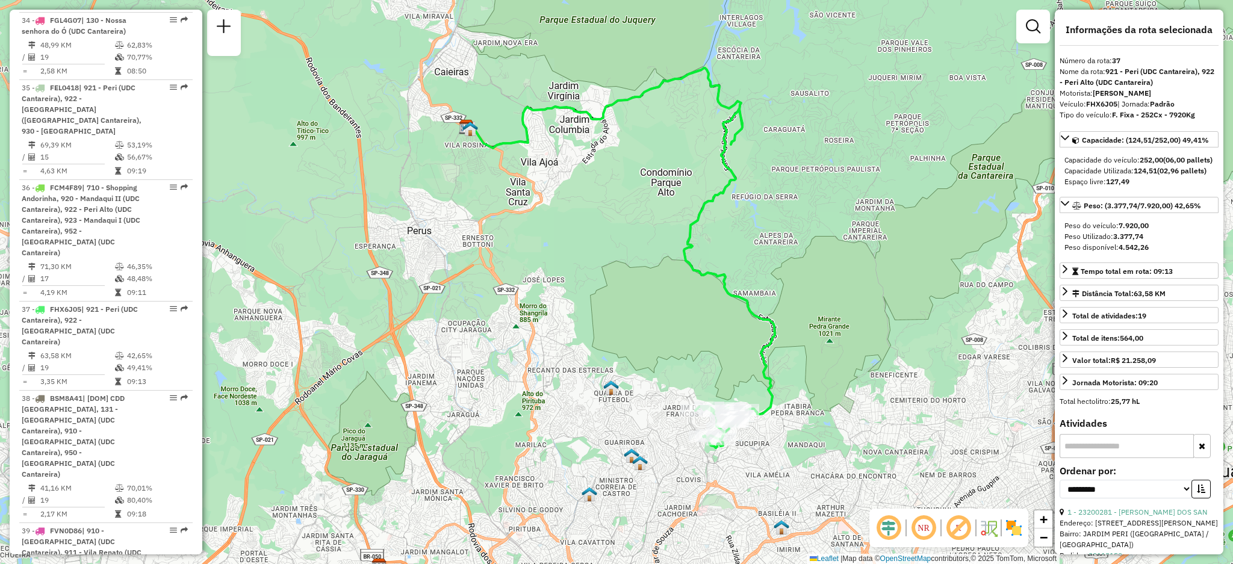
drag, startPoint x: 685, startPoint y: 332, endPoint x: 673, endPoint y: 306, distance: 28.9
click at [682, 328] on div "Janela de atendimento Grade de atendimento Capacidade Transportadoras Veículos …" at bounding box center [616, 282] width 1233 height 564
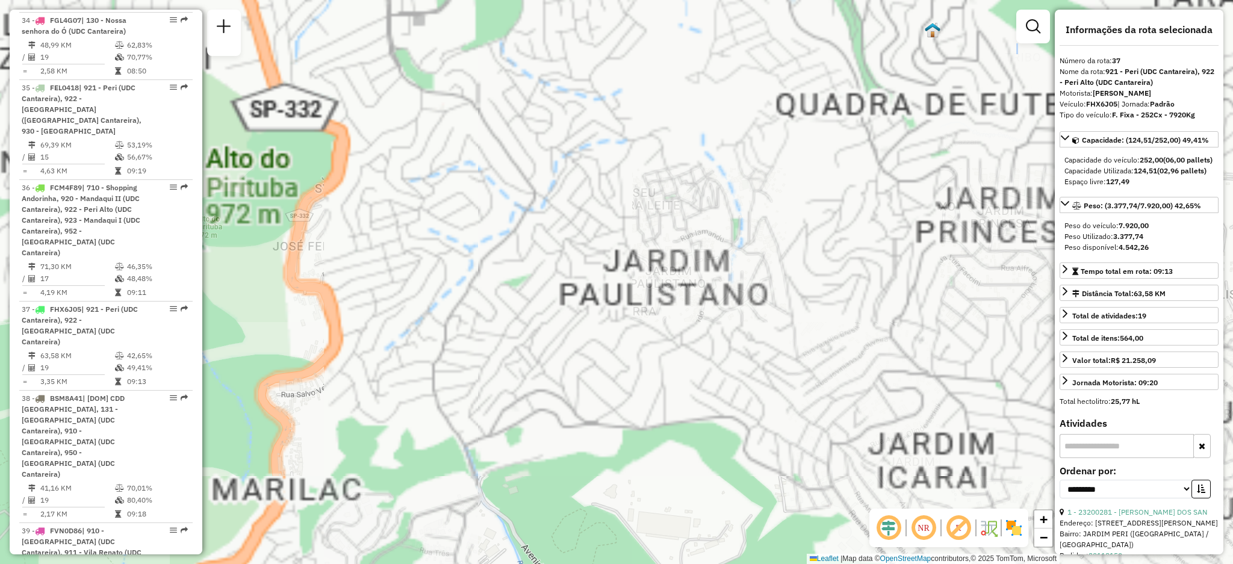
drag, startPoint x: 708, startPoint y: 357, endPoint x: 338, endPoint y: 200, distance: 401.2
click at [344, 201] on div "Janela de atendimento Grade de atendimento Capacidade Transportadoras Veículos …" at bounding box center [616, 282] width 1233 height 564
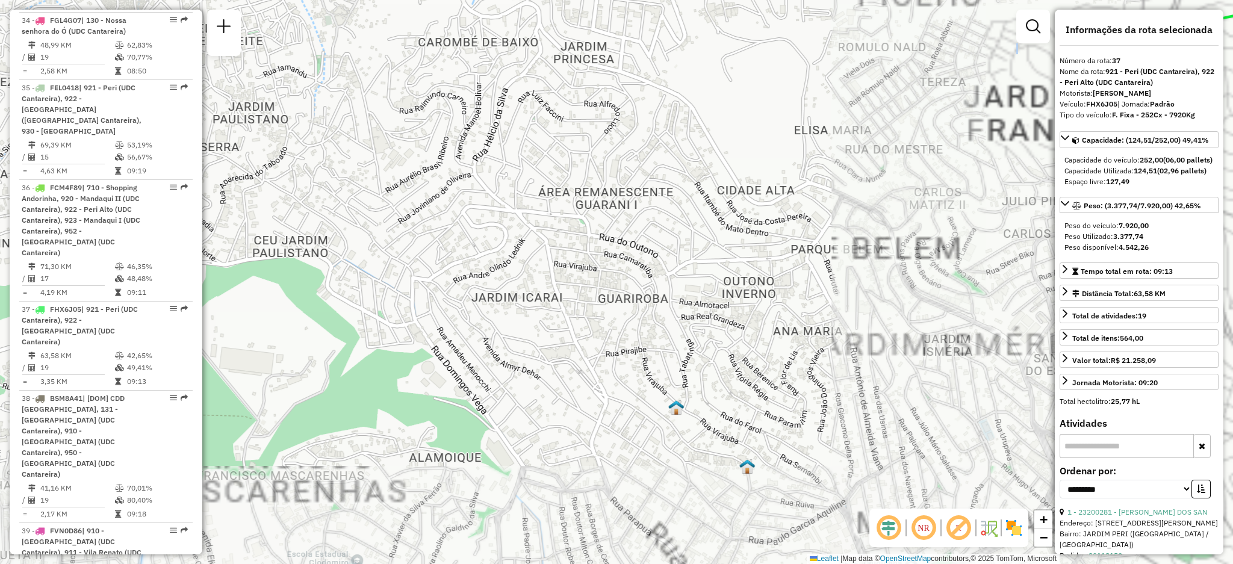
drag, startPoint x: 830, startPoint y: 277, endPoint x: 496, endPoint y: 283, distance: 334.3
click at [502, 283] on div "Janela de atendimento Grade de atendimento Capacidade Transportadoras Veículos …" at bounding box center [616, 282] width 1233 height 564
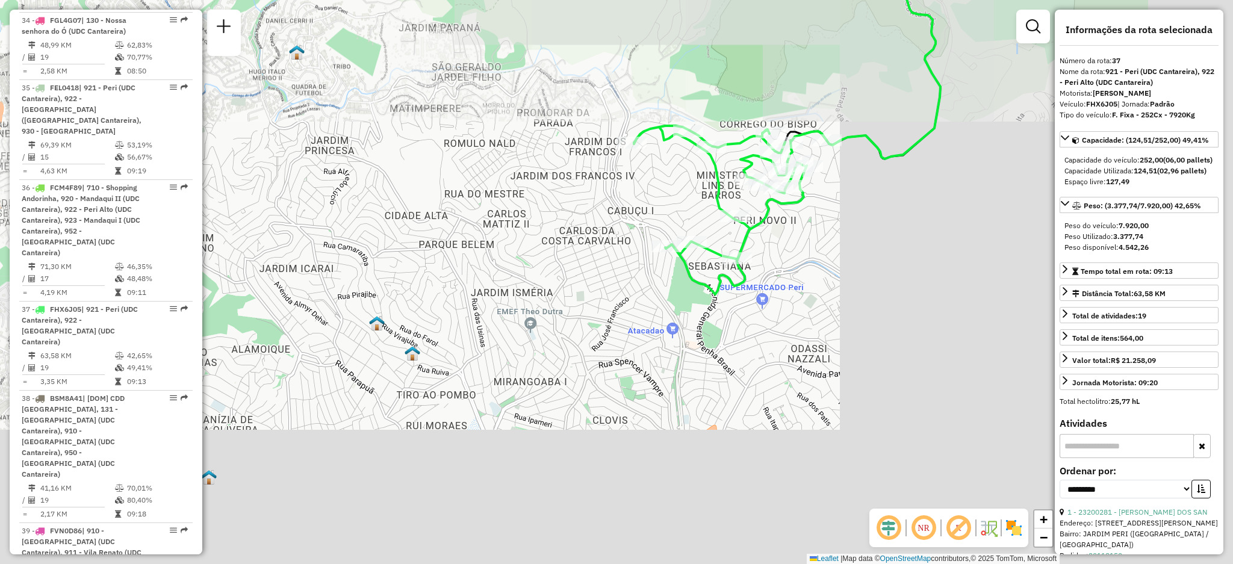
drag, startPoint x: 661, startPoint y: 207, endPoint x: 596, endPoint y: 214, distance: 65.4
click at [576, 225] on div "Janela de atendimento Grade de atendimento Capacidade Transportadoras Veículos …" at bounding box center [616, 282] width 1233 height 564
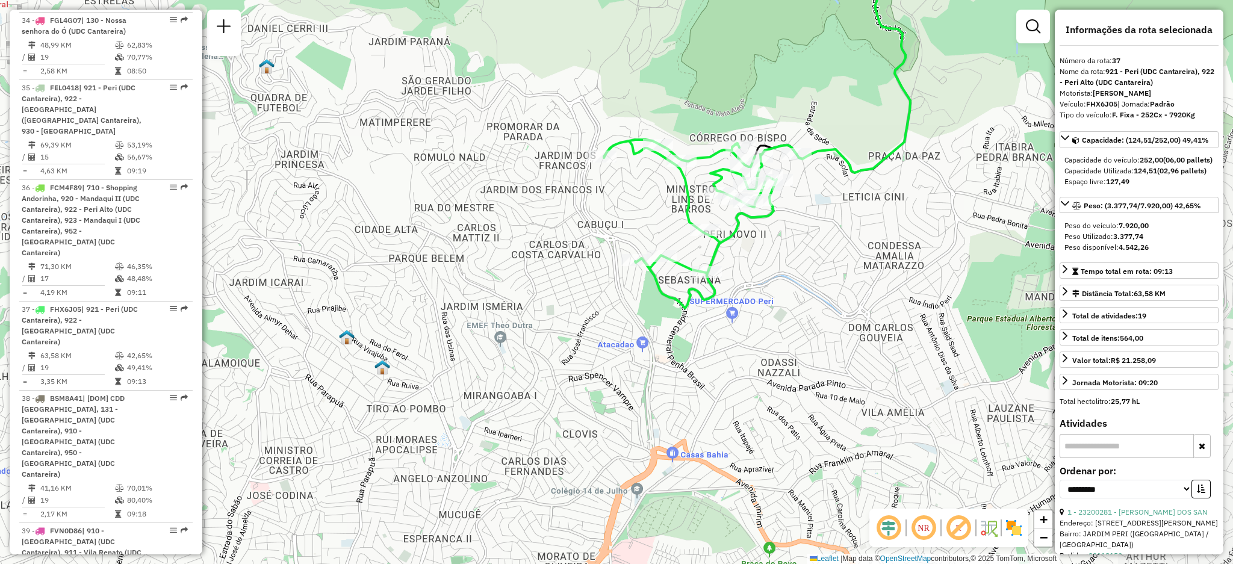
drag, startPoint x: 832, startPoint y: 192, endPoint x: 816, endPoint y: 199, distance: 17.8
click at [818, 199] on div "Rota 37 - Placa FHX6J05 23233489 - [PERSON_NAME] de atendimento Grade de atendi…" at bounding box center [616, 282] width 1233 height 564
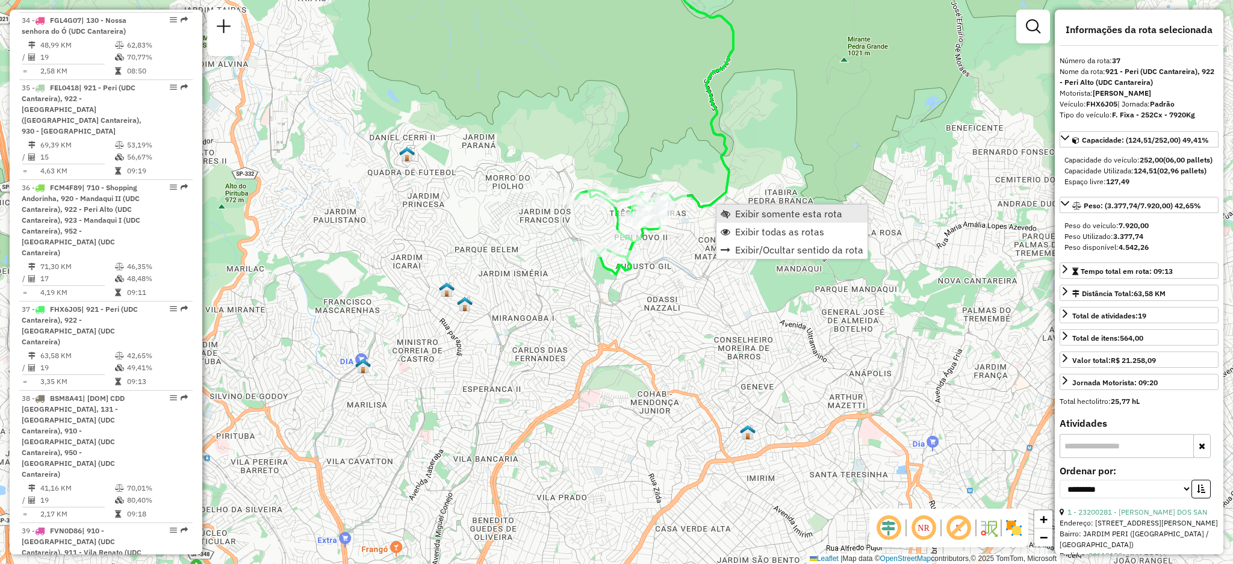
click at [727, 210] on span "Exibir somente esta rota" at bounding box center [726, 214] width 10 height 10
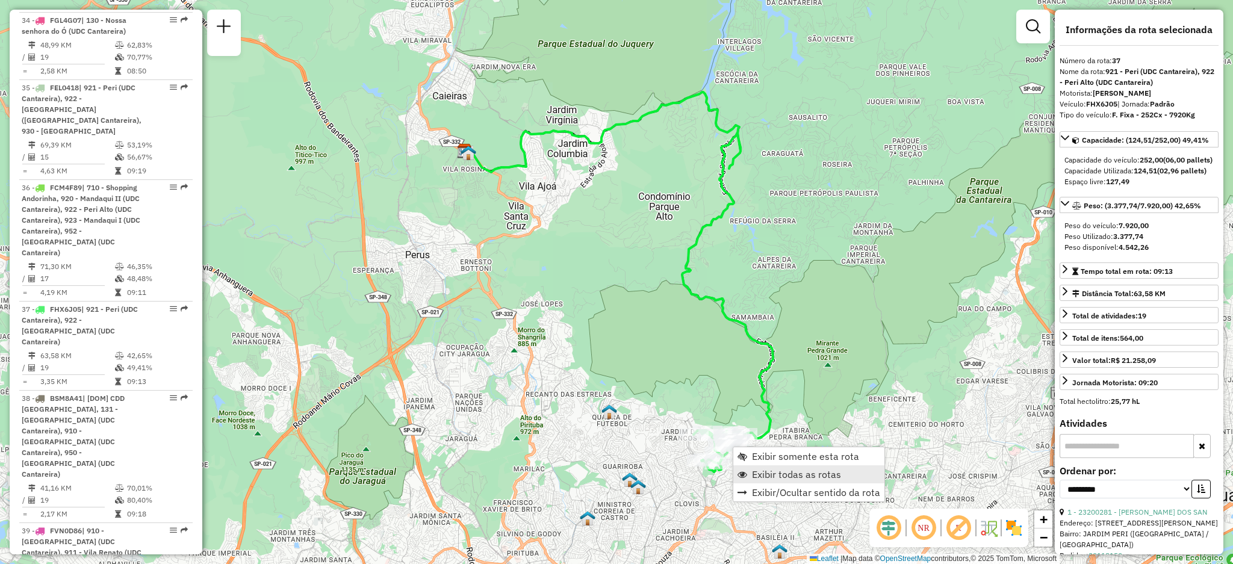
drag, startPoint x: 750, startPoint y: 466, endPoint x: 752, endPoint y: 473, distance: 7.4
click at [754, 470] on link "Exibir todas as rotas" at bounding box center [809, 475] width 151 height 18
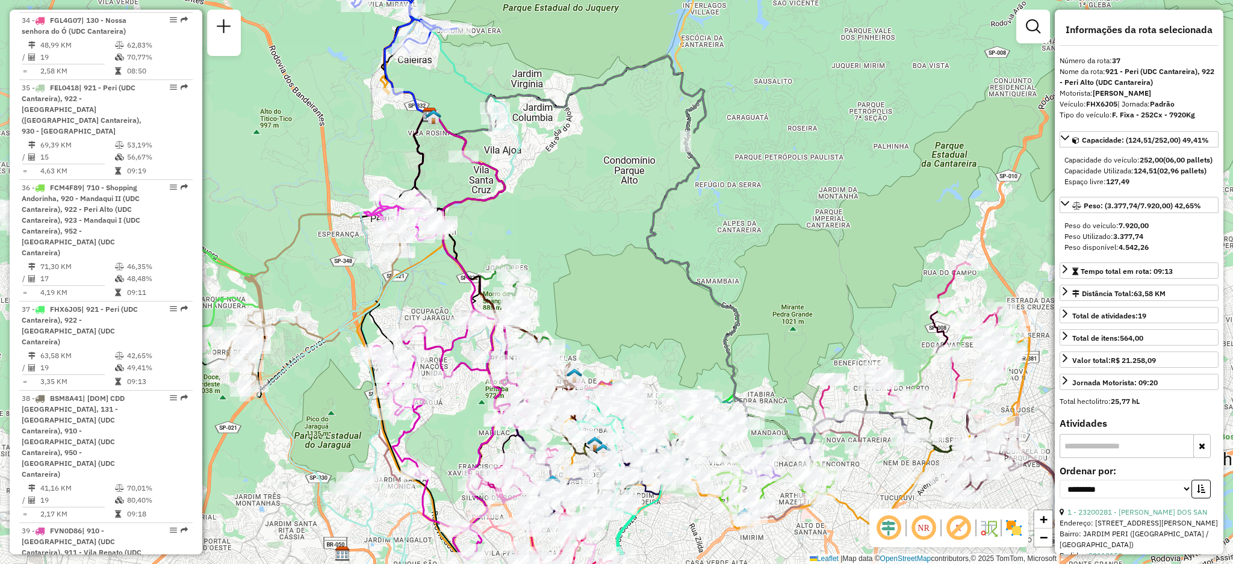
drag, startPoint x: 699, startPoint y: 360, endPoint x: 667, endPoint y: 344, distance: 35.6
click at [667, 344] on div "Janela de atendimento Grade de atendimento Capacidade Transportadoras Veículos …" at bounding box center [616, 282] width 1233 height 564
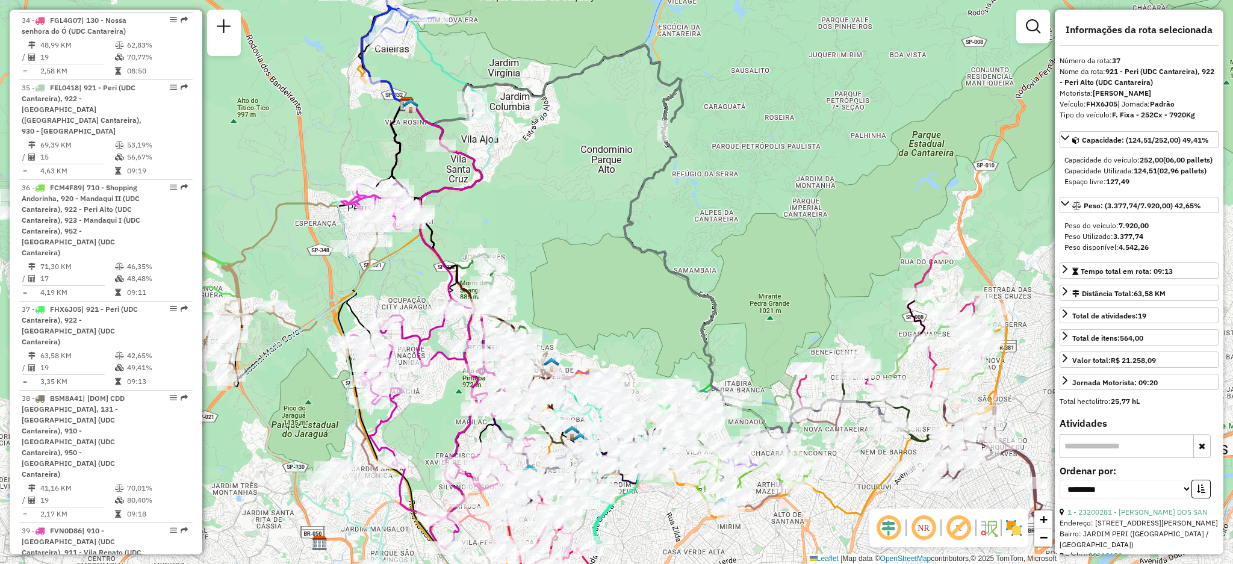
scroll to position [968, 0]
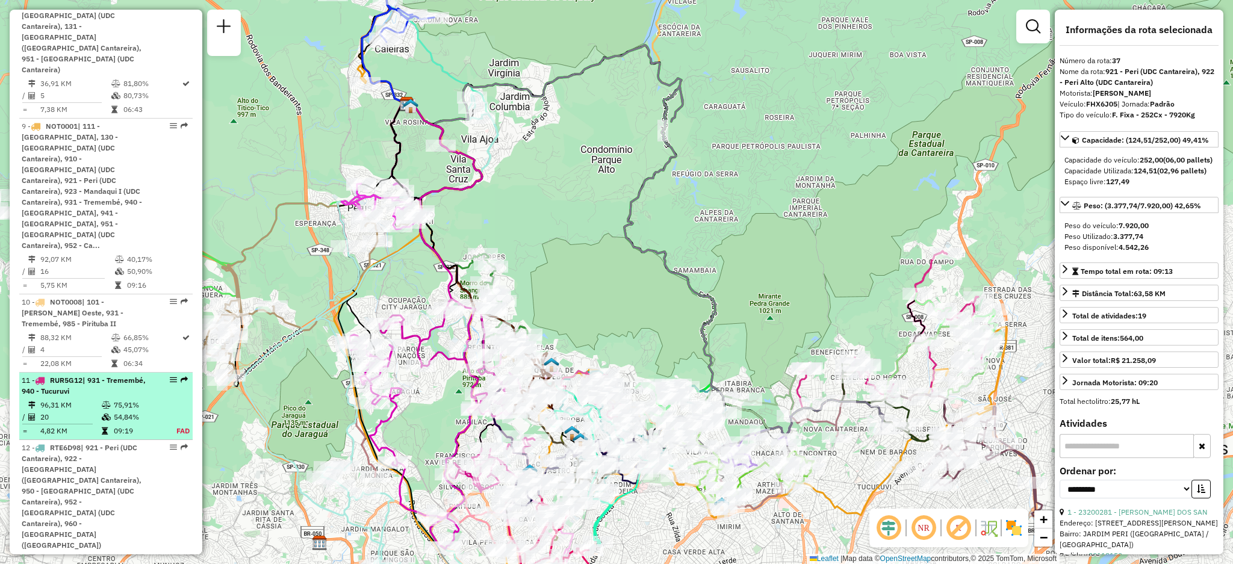
click at [181, 376] on em at bounding box center [184, 379] width 7 height 7
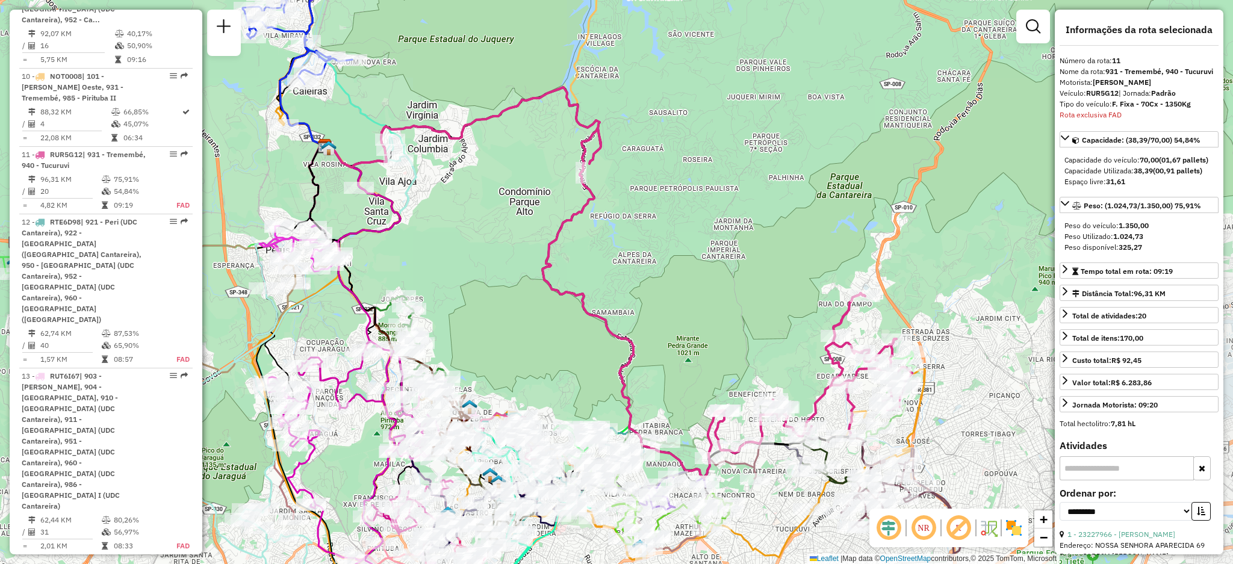
scroll to position [1233, 0]
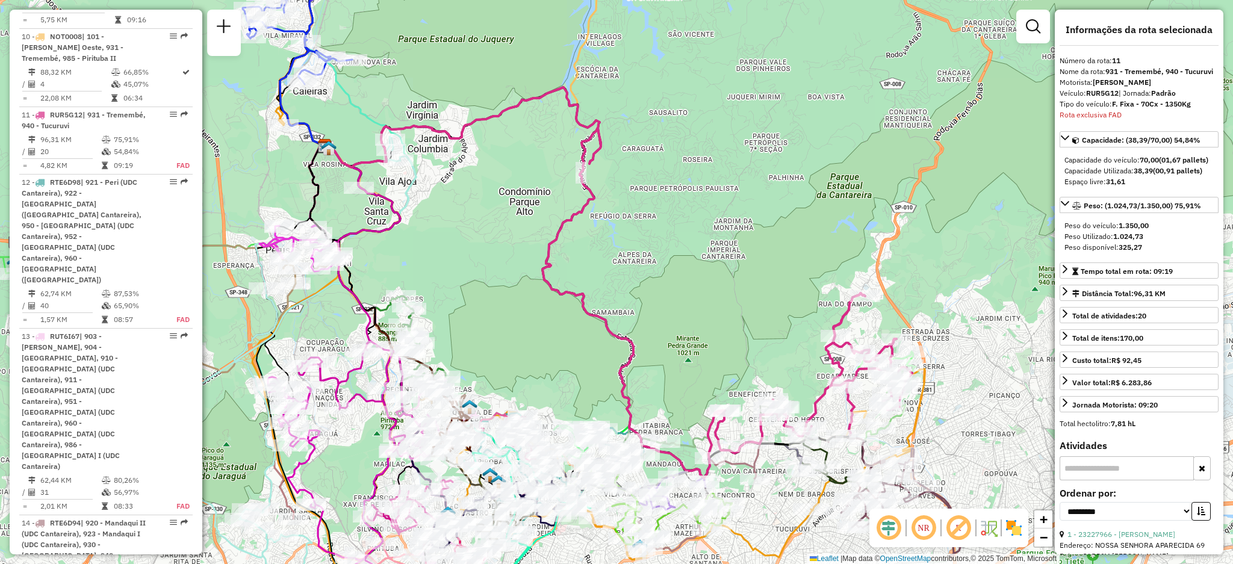
drag, startPoint x: 735, startPoint y: 427, endPoint x: 662, endPoint y: 337, distance: 115.6
click at [662, 340] on div "Janela de atendimento Grade de atendimento Capacidade Transportadoras Veículos …" at bounding box center [616, 282] width 1233 height 564
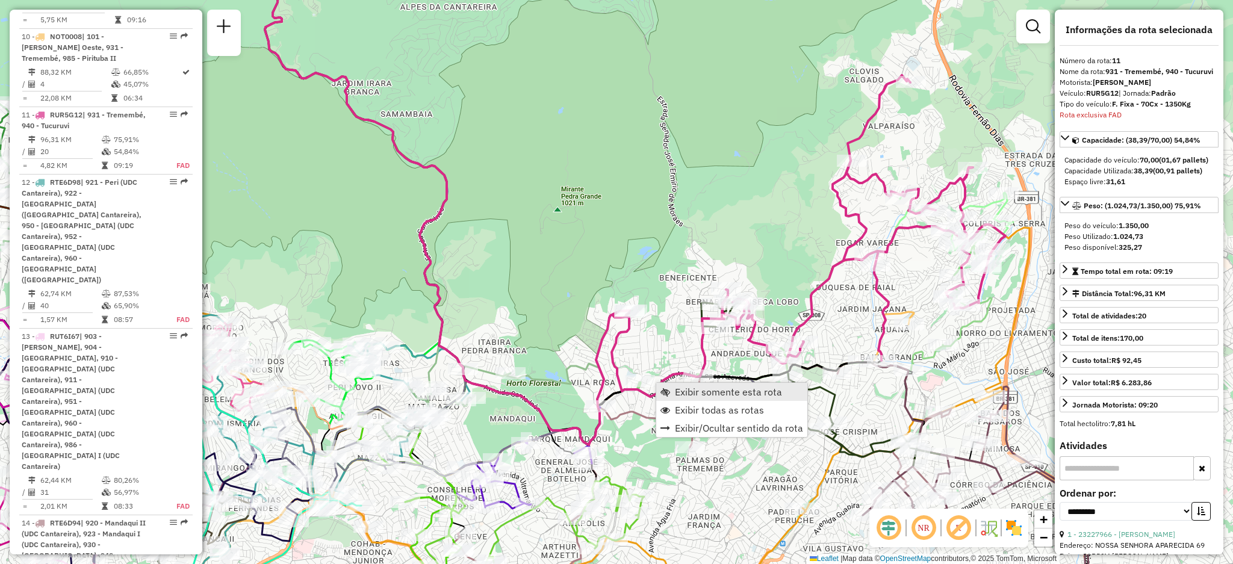
click at [681, 389] on span "Exibir somente esta rota" at bounding box center [728, 392] width 107 height 10
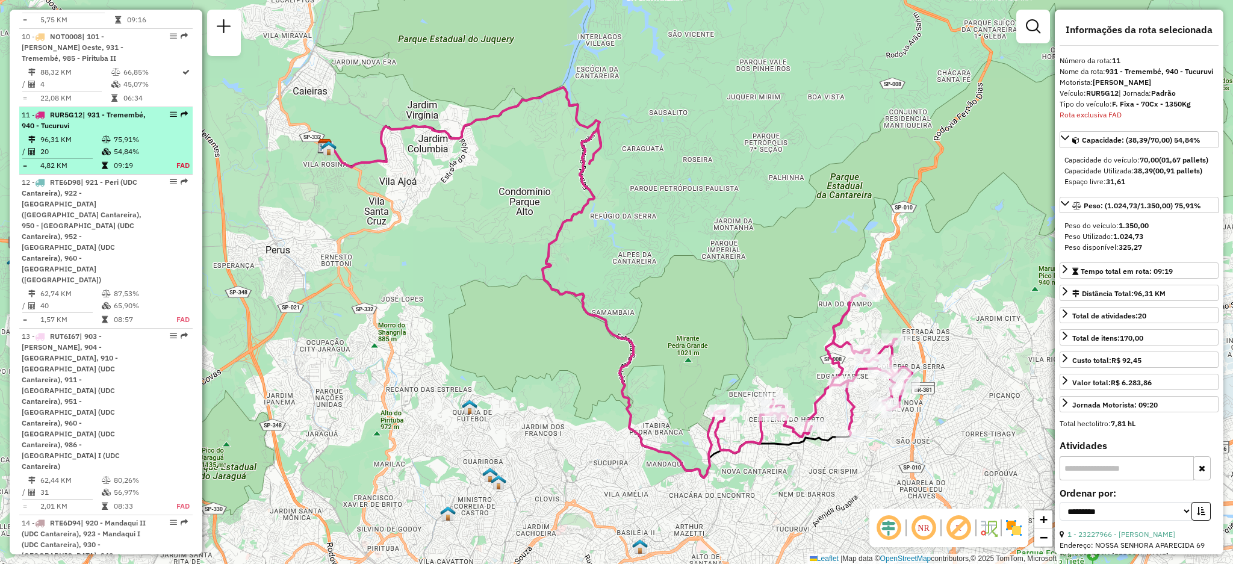
click at [181, 111] on em at bounding box center [184, 114] width 7 height 7
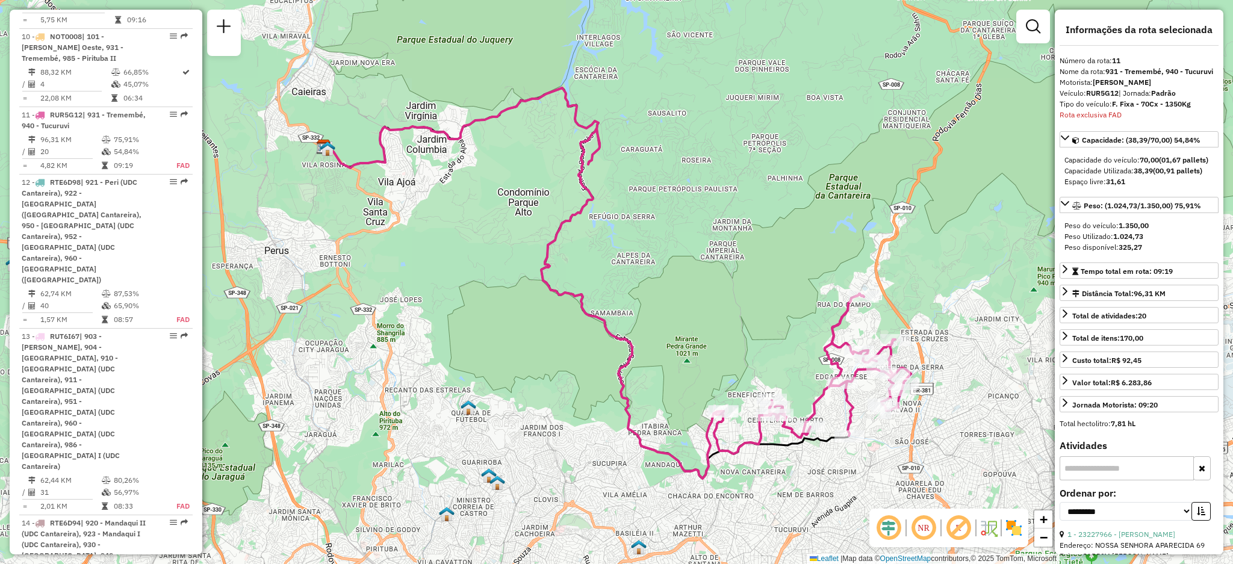
drag, startPoint x: 561, startPoint y: 322, endPoint x: 532, endPoint y: 287, distance: 45.7
click at [523, 286] on div "Janela de atendimento Grade de atendimento Capacidade Transportadoras Veículos …" at bounding box center [616, 282] width 1233 height 564
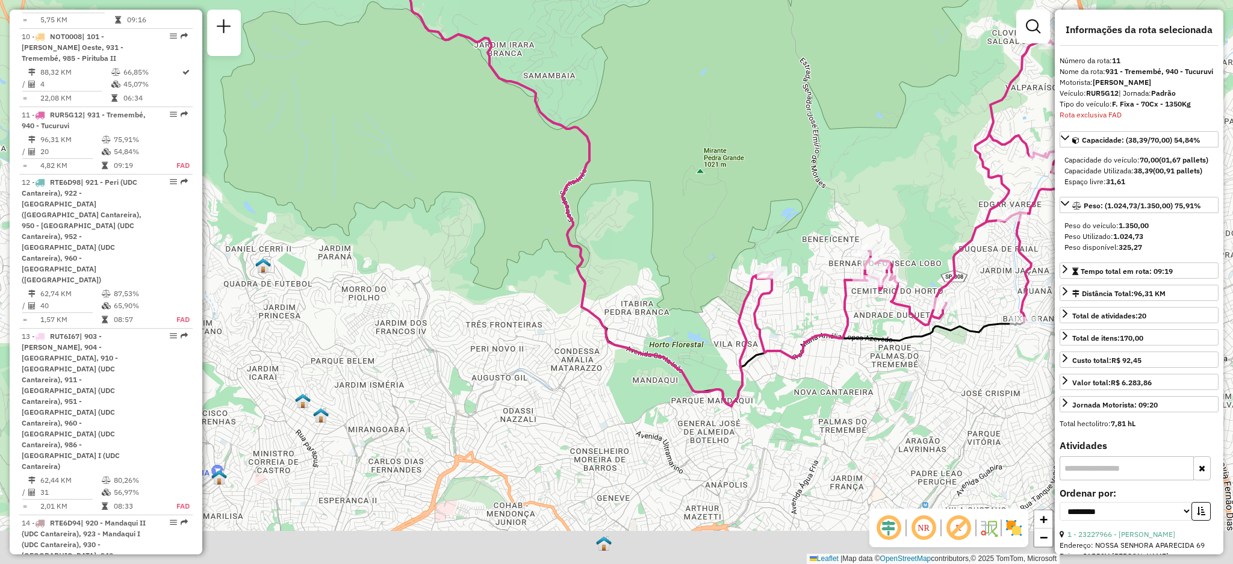
drag, startPoint x: 635, startPoint y: 391, endPoint x: 718, endPoint y: 342, distance: 96.4
click at [724, 342] on div "Janela de atendimento Grade de atendimento Capacidade Transportadoras Veículos …" at bounding box center [616, 282] width 1233 height 564
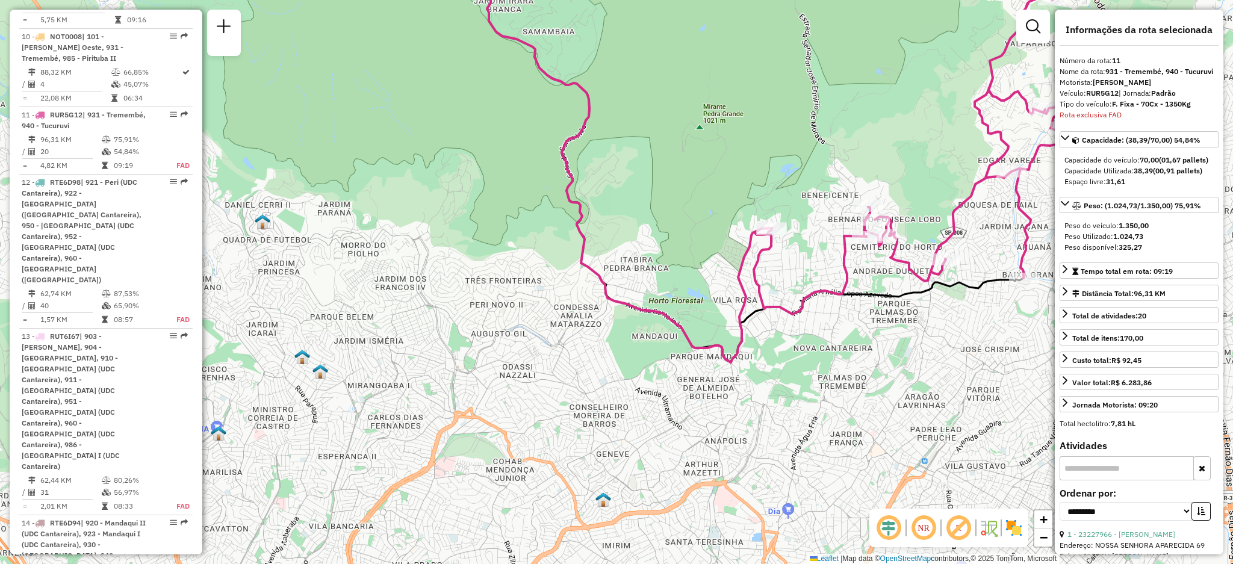
drag, startPoint x: 689, startPoint y: 364, endPoint x: 680, endPoint y: 360, distance: 10.0
click at [689, 360] on div "Janela de atendimento Grade de atendimento Capacidade Transportadoras Veículos …" at bounding box center [616, 282] width 1233 height 564
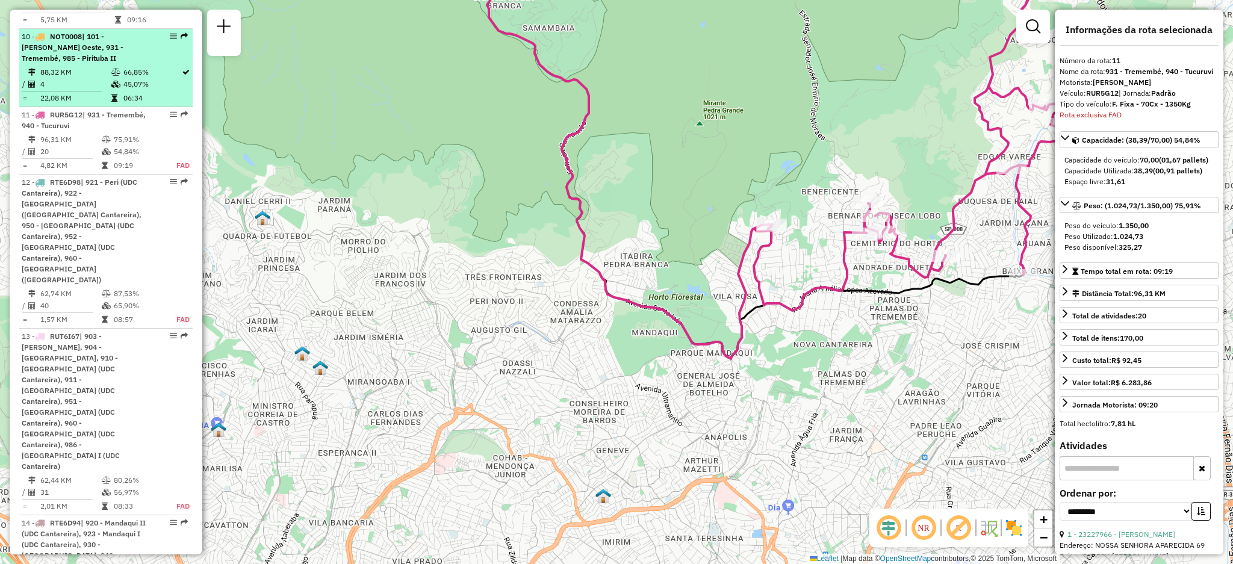
scroll to position [1153, 0]
